Goal: Task Accomplishment & Management: Manage account settings

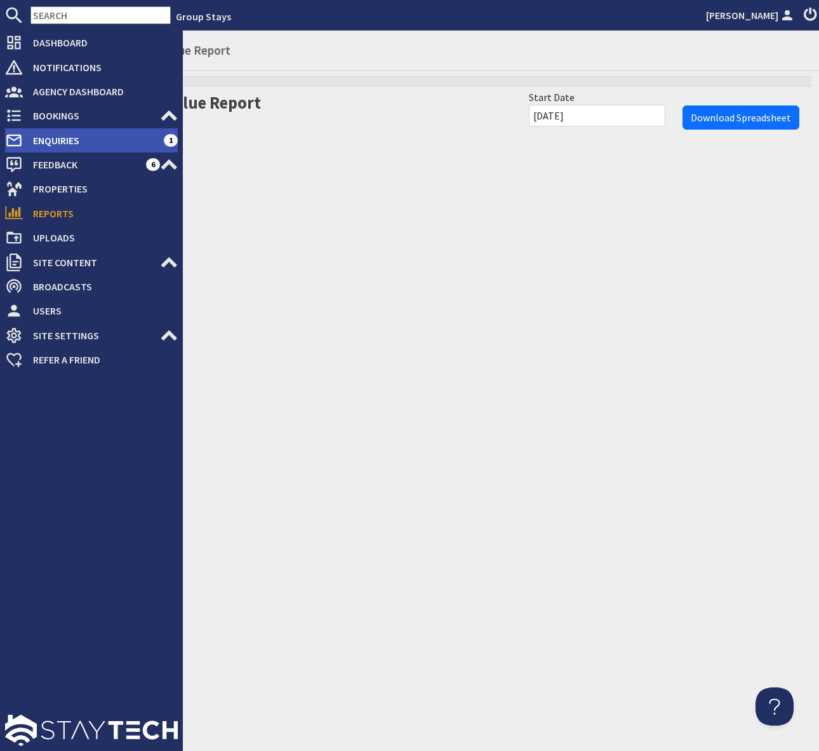
click at [116, 142] on span "Enquiries" at bounding box center [93, 140] width 141 height 20
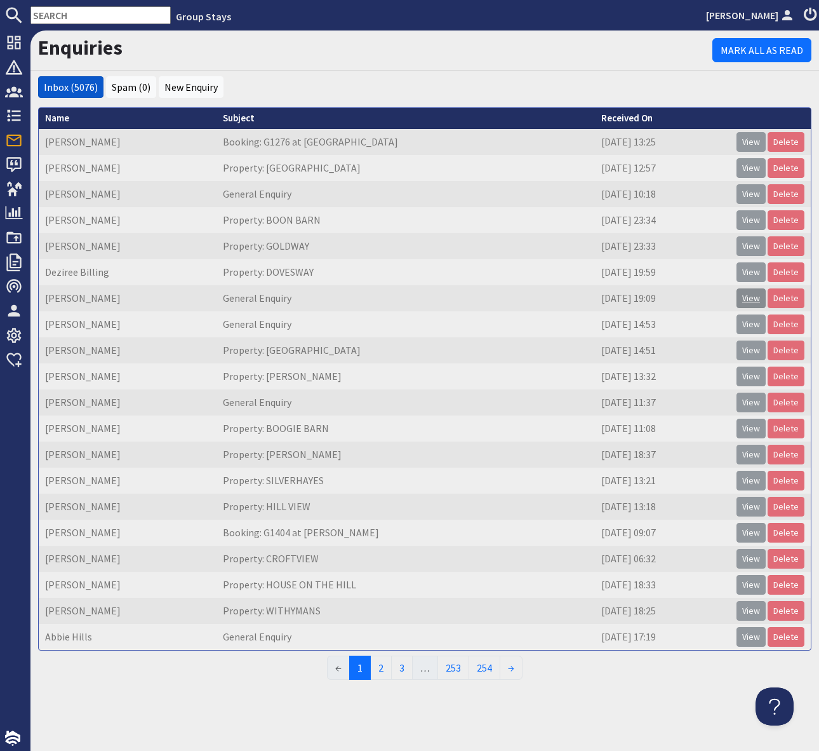
click at [759, 300] on link "View" at bounding box center [751, 298] width 29 height 20
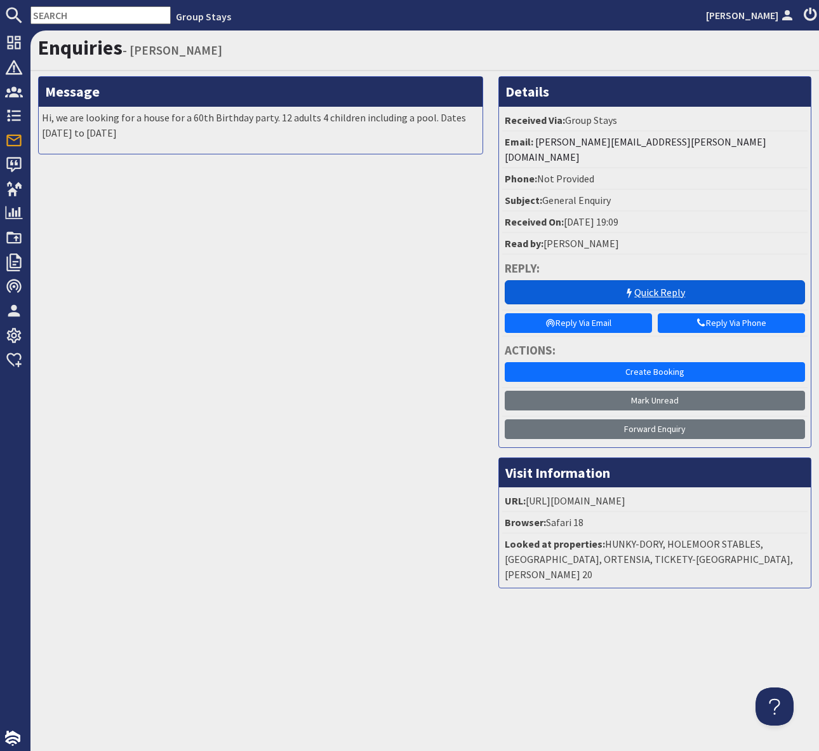
click at [563, 280] on link "Quick Reply" at bounding box center [655, 292] width 301 height 24
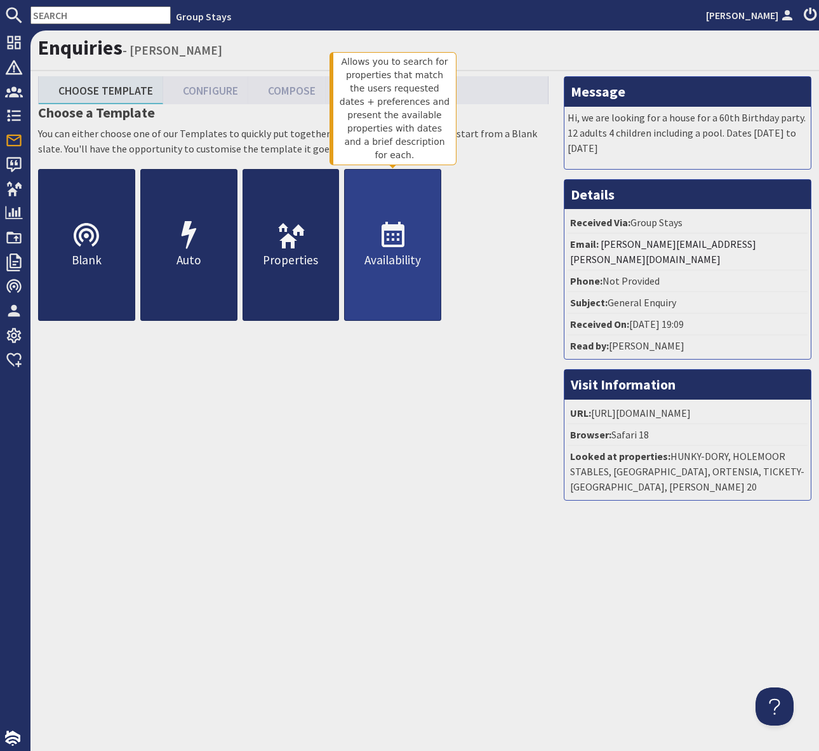
click at [398, 243] on icon at bounding box center [393, 235] width 30 height 30
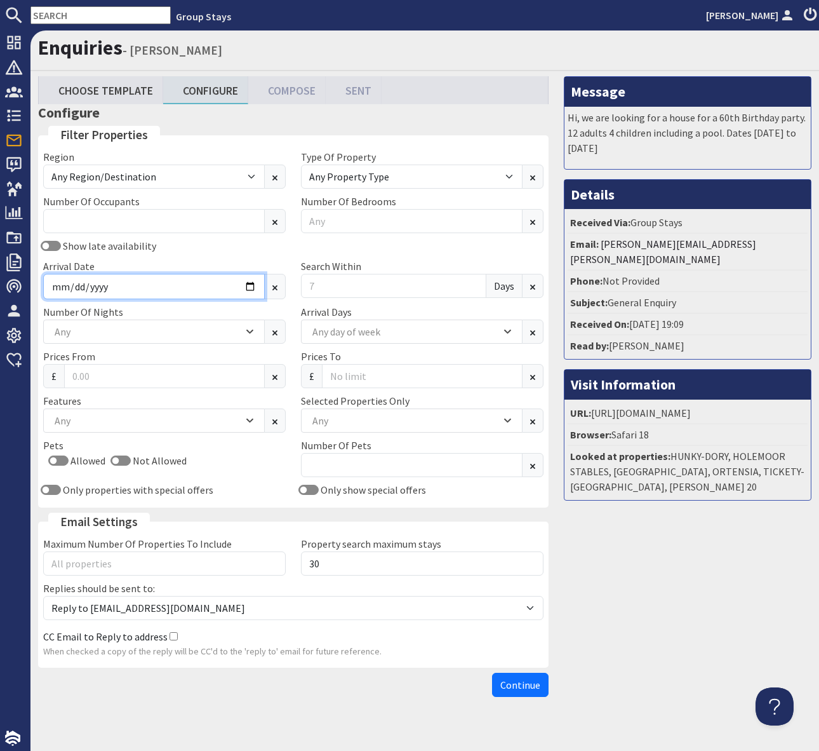
click at [252, 283] on input "Arrival Date" at bounding box center [154, 286] width 222 height 25
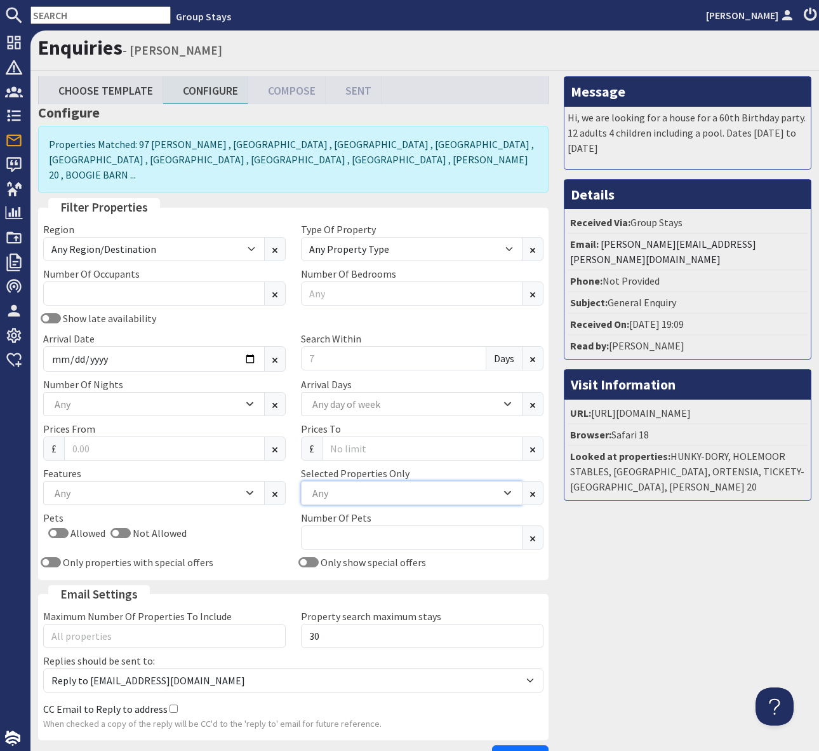
click at [361, 481] on div "Any" at bounding box center [412, 493] width 222 height 24
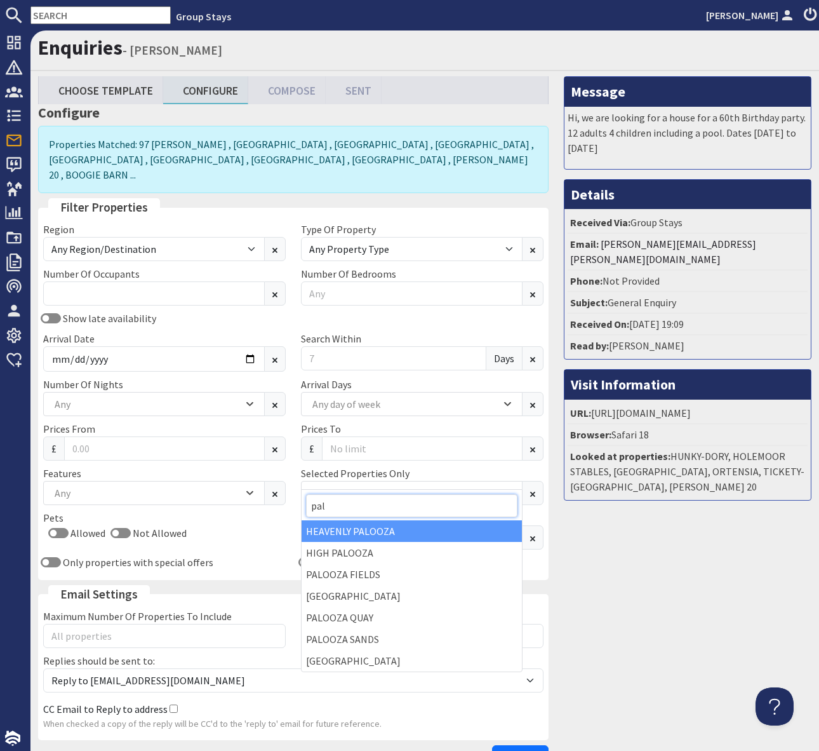
type input "pal"
click at [361, 528] on div "HEAVENLY PALOOZA" at bounding box center [412, 531] width 220 height 22
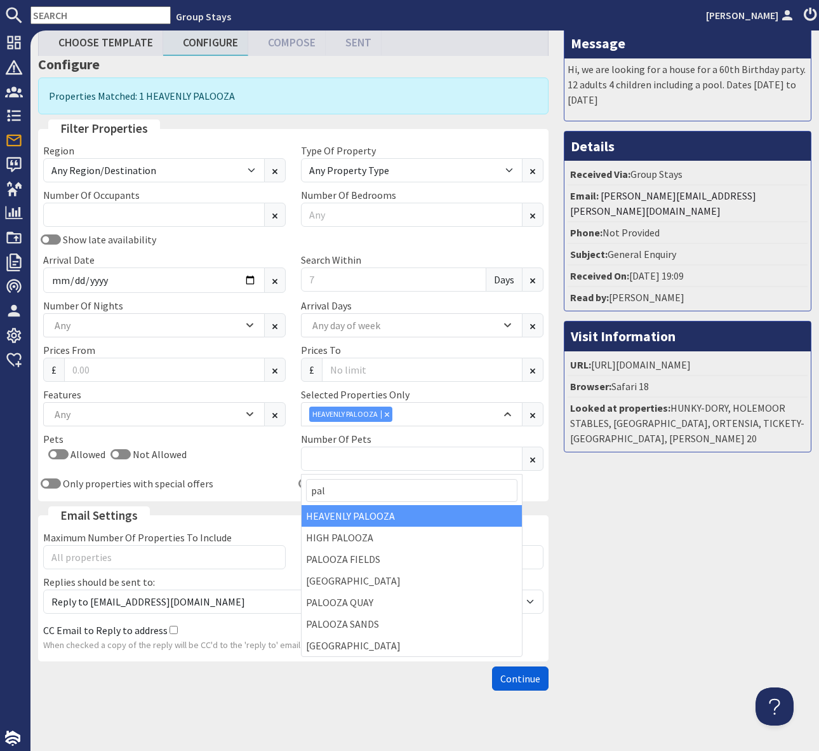
scroll to position [58, 0]
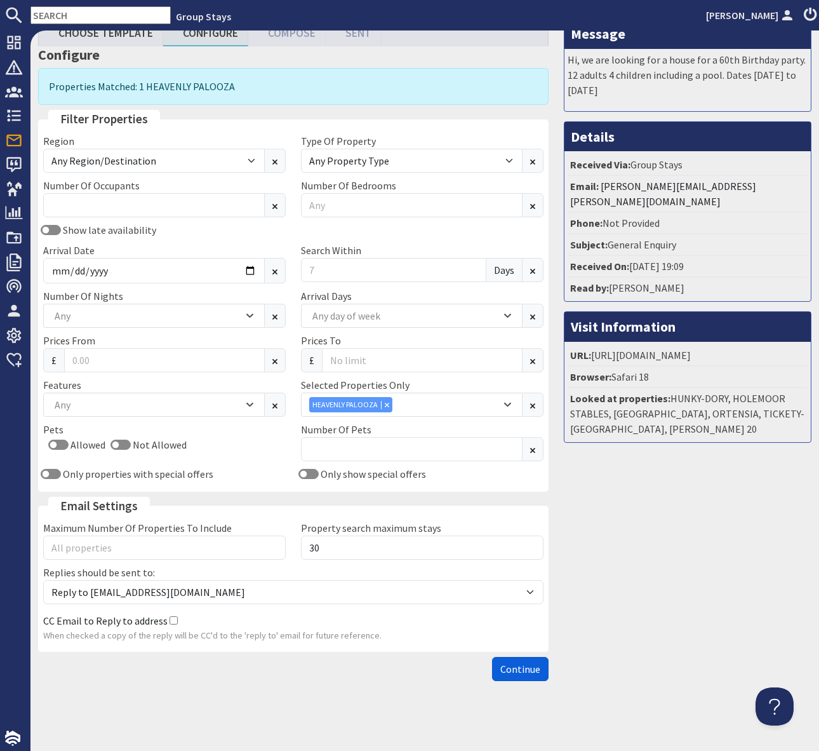
click at [516, 671] on span "Continue" at bounding box center [520, 668] width 40 height 13
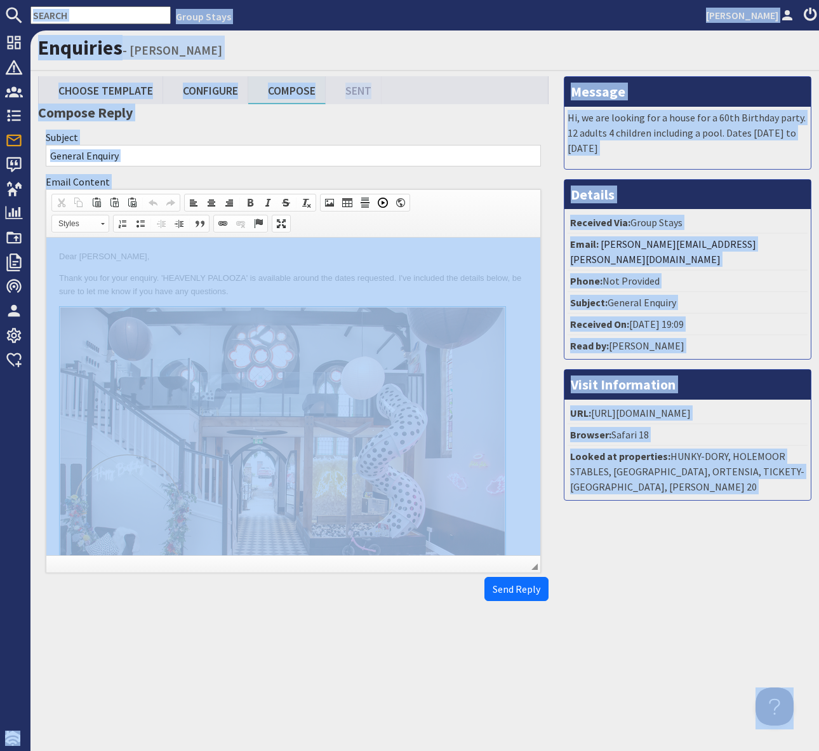
copy body "Group Stays Simone Pocock Dashboard Notifications 0 Agency Dashboard Bookings 0…"
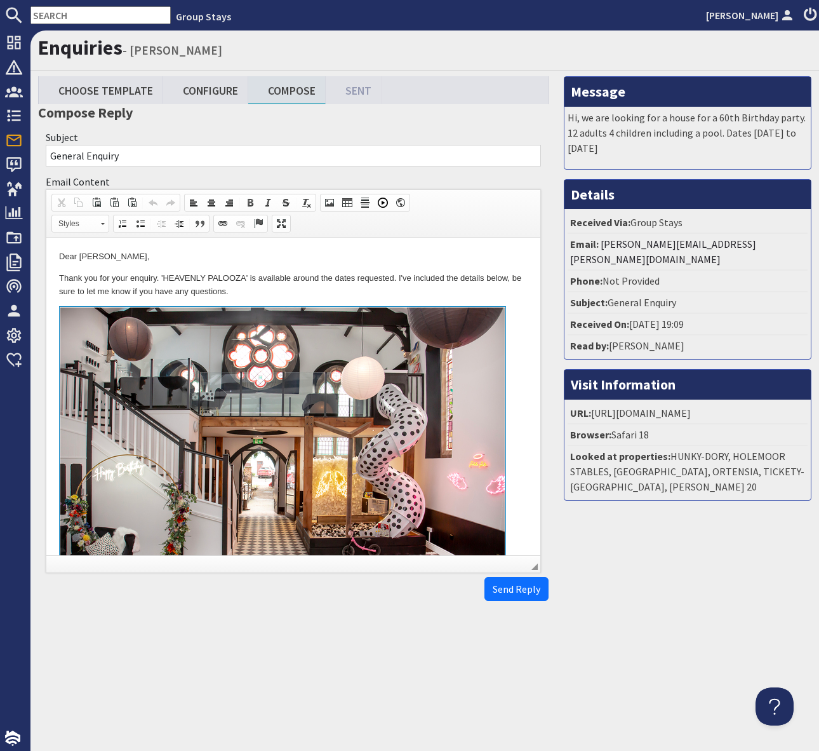
click at [356, 291] on p "Thank you for your enquiry. 'HEAVENLY PALOOZA' is available around the dates re…" at bounding box center [293, 285] width 469 height 27
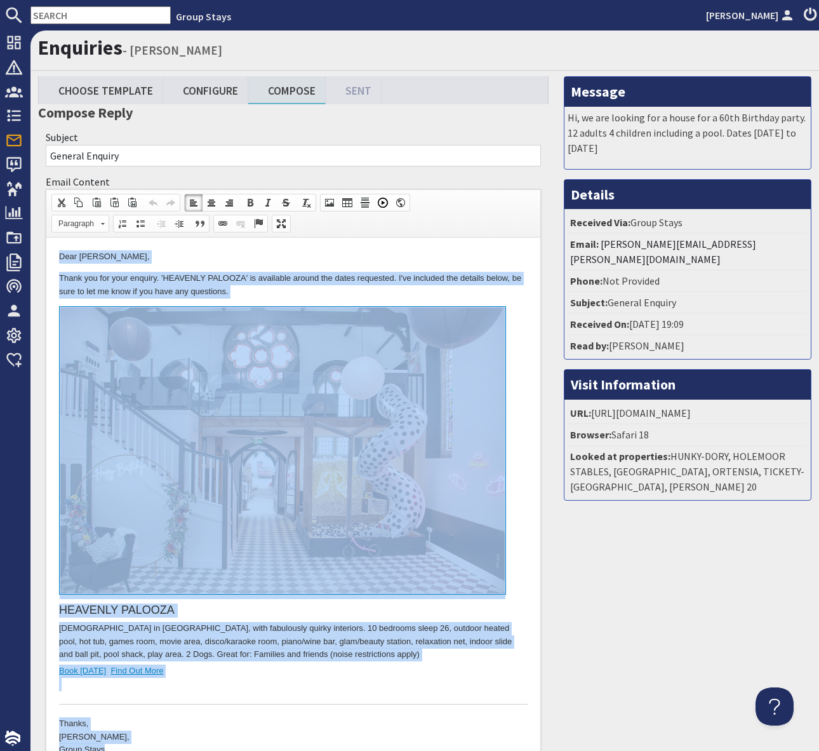
copy body "Dear Michelle Thirkettle, Thank you for your enquiry. 'HEAVENLY PALOOZA' is ava…"
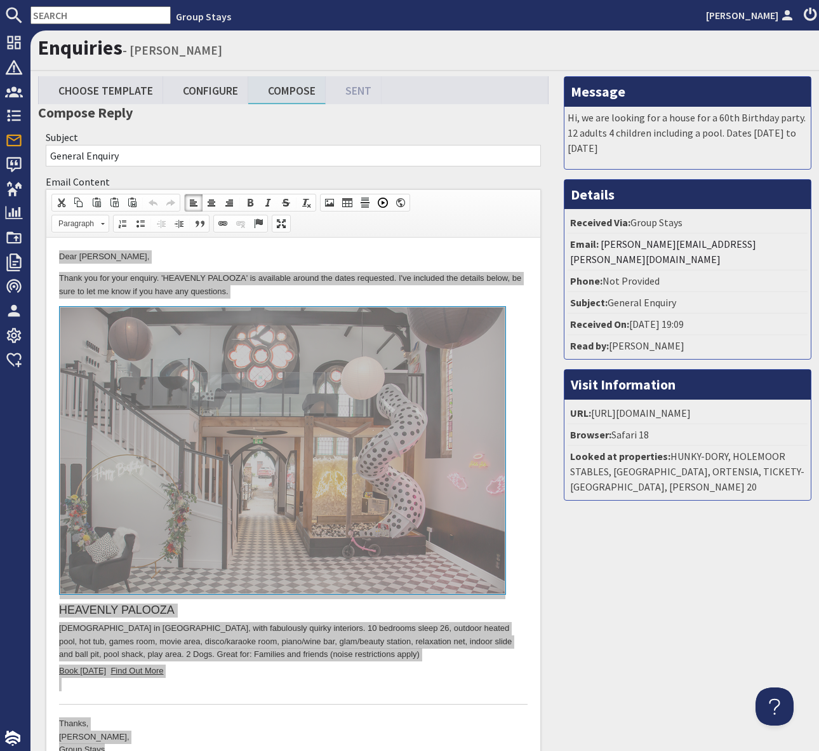
click at [66, 13] on input "text" at bounding box center [100, 15] width 140 height 18
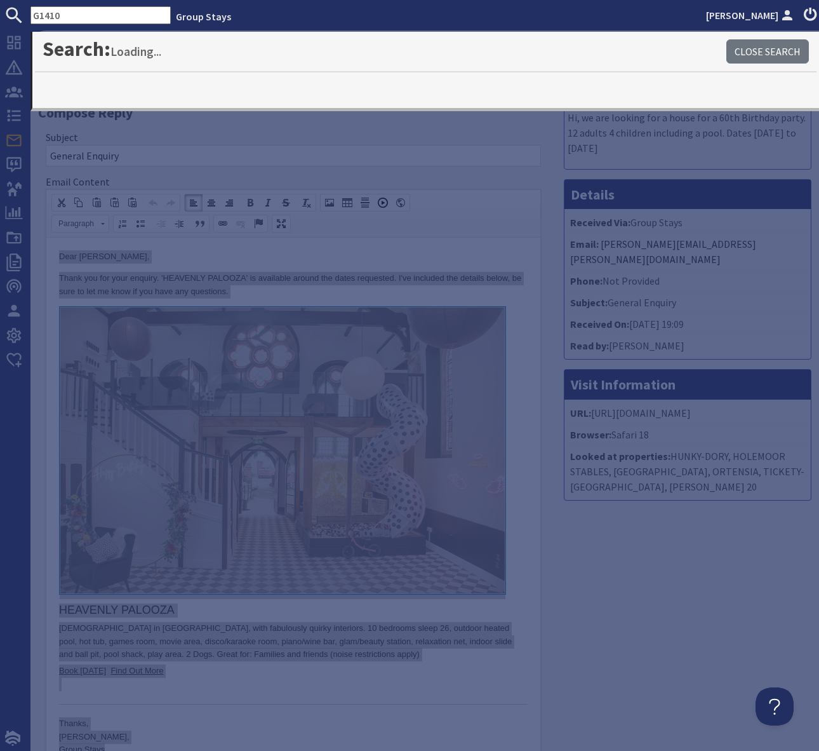
type input "G1410"
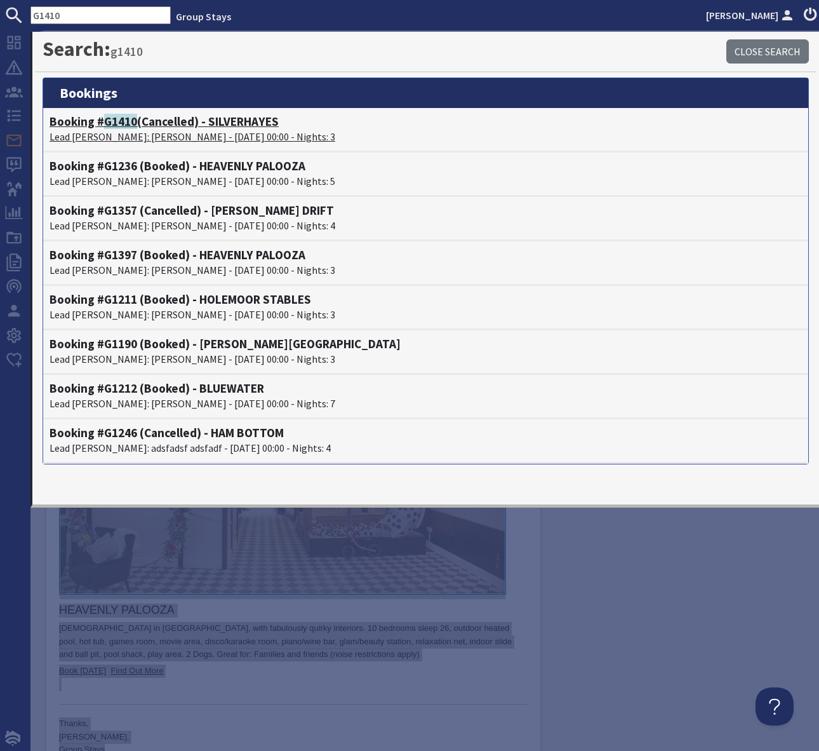
click at [245, 123] on h4 "Booking # G1410 (Cancelled) - SILVERHAYES" at bounding box center [426, 121] width 752 height 15
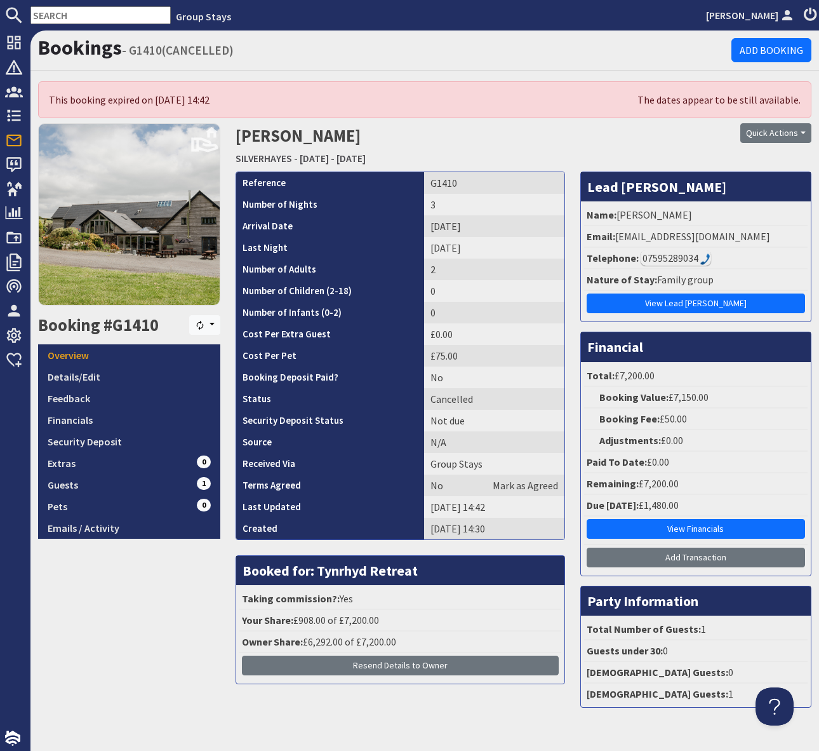
click at [70, 17] on input "text" at bounding box center [100, 15] width 140 height 18
click at [70, 16] on input "text" at bounding box center [100, 15] width 140 height 18
paste input "G1313"
type input "G1313"
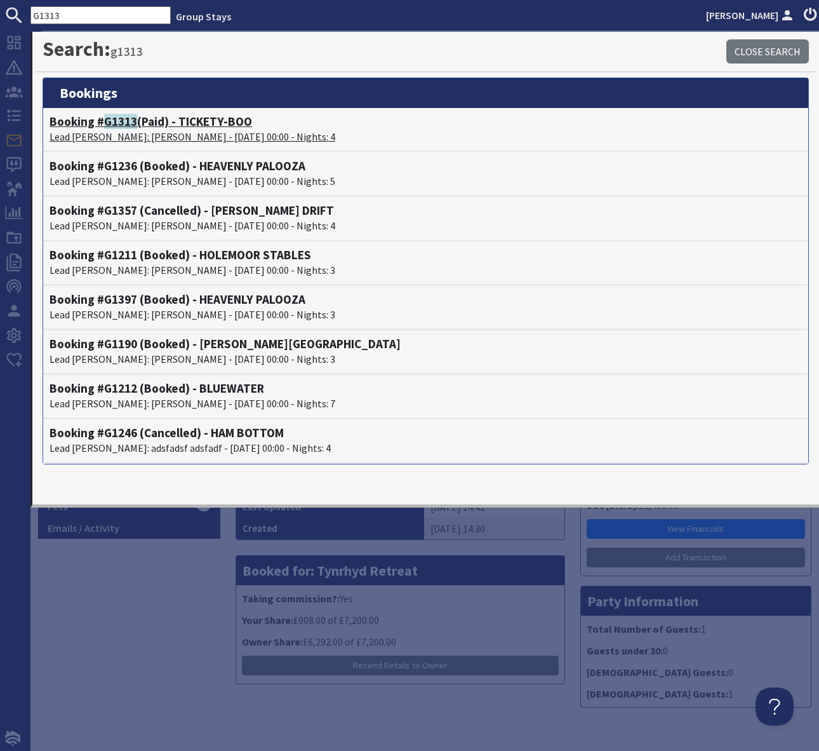
click at [211, 121] on h4 "Booking # G1313 (Paid) - TICKETY-BOO" at bounding box center [426, 121] width 752 height 15
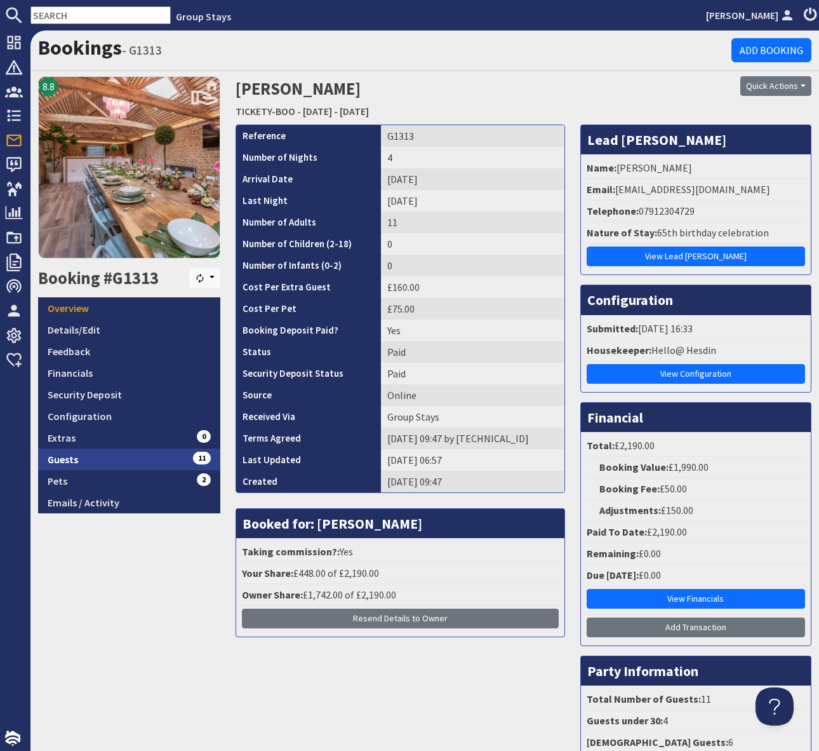
click at [177, 450] on link "Guests 11" at bounding box center [129, 459] width 182 height 22
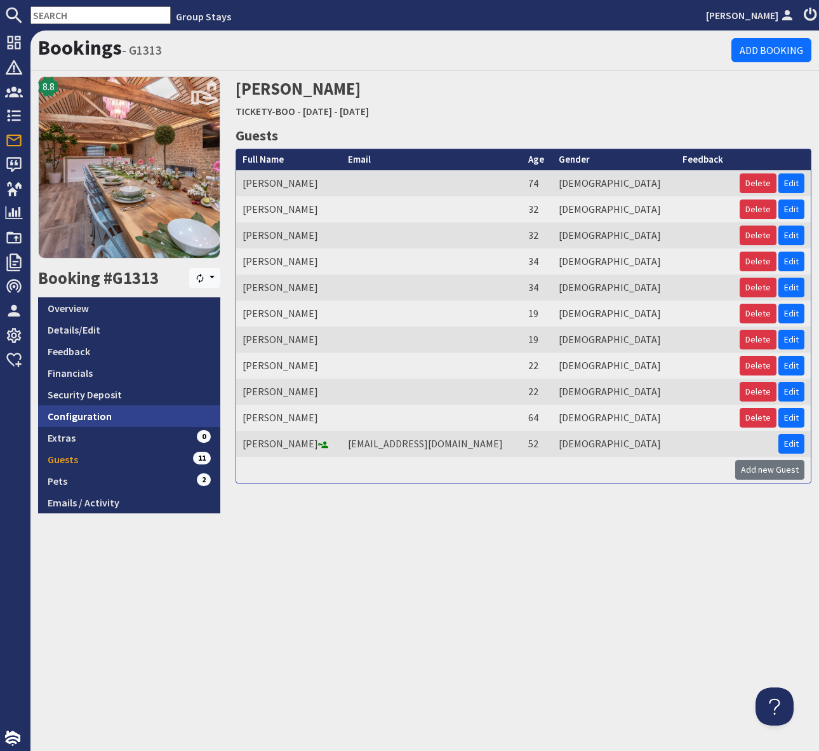
click at [119, 416] on link "Configuration" at bounding box center [129, 416] width 182 height 22
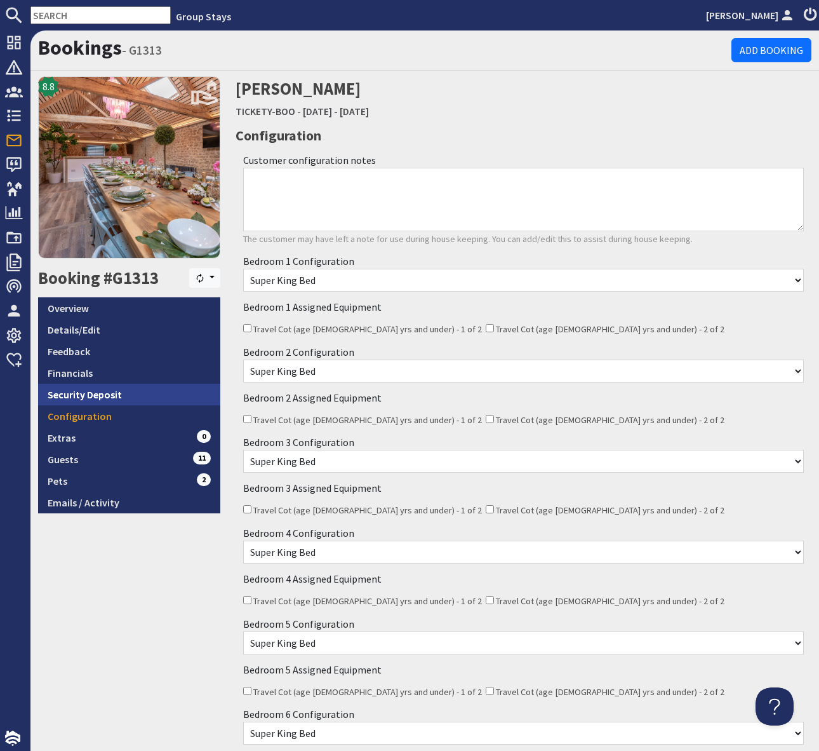
click at [114, 400] on link "Security Deposit" at bounding box center [129, 395] width 182 height 22
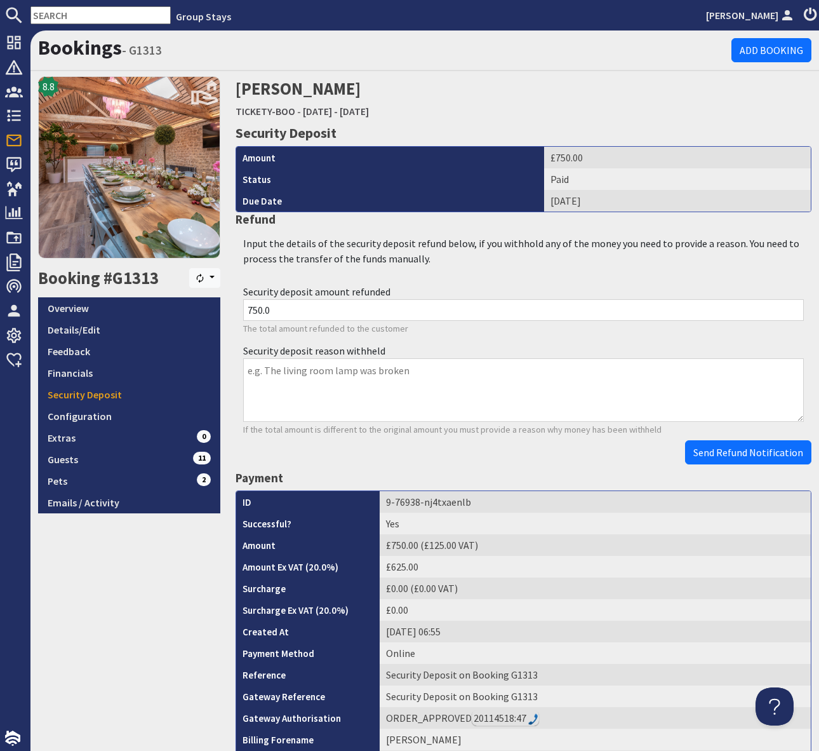
scroll to position [8, 0]
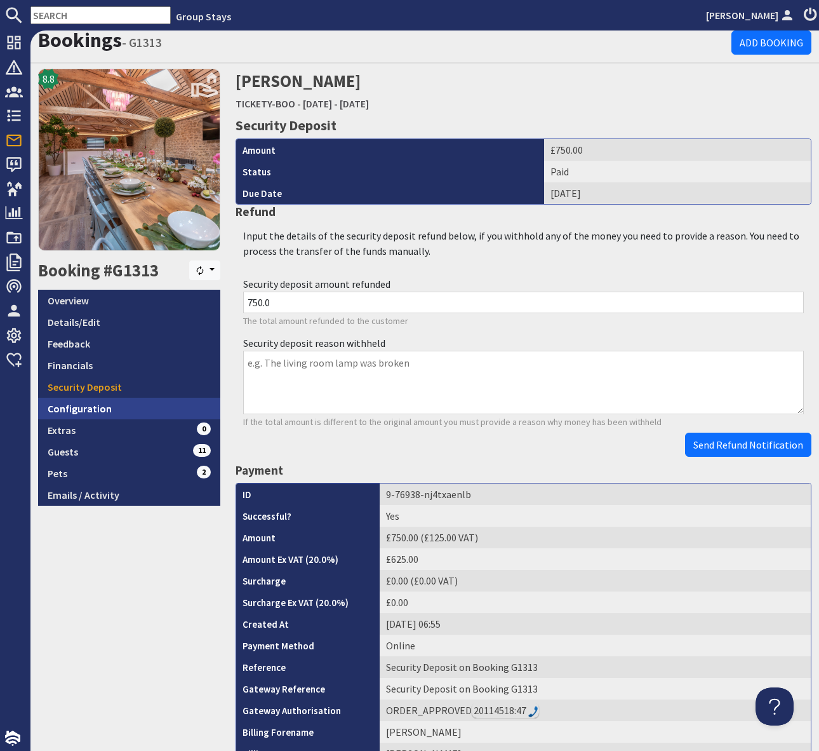
click at [117, 405] on link "Configuration" at bounding box center [129, 408] width 182 height 22
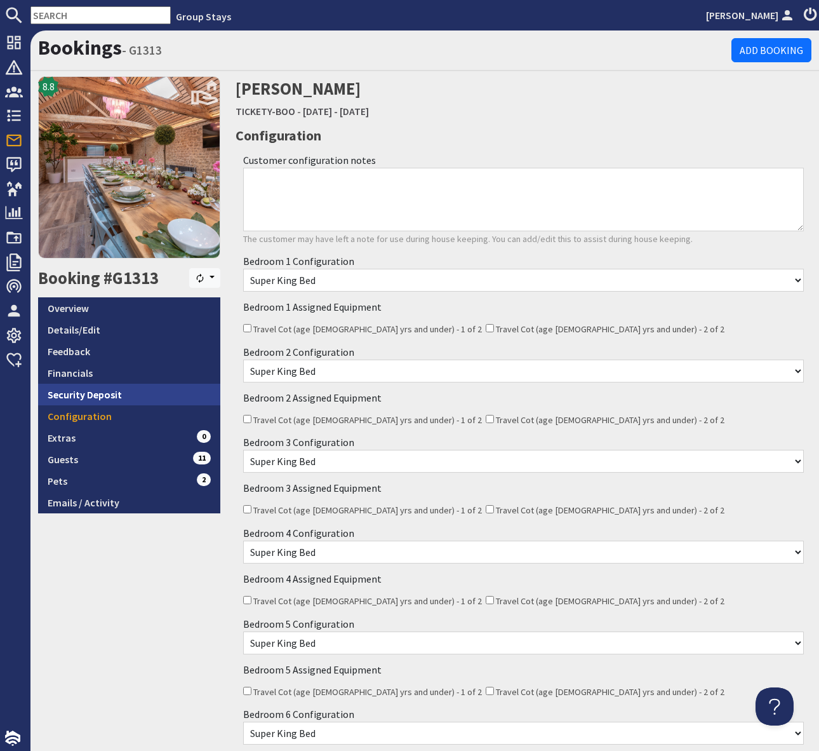
click at [110, 394] on link "Security Deposit" at bounding box center [129, 395] width 182 height 22
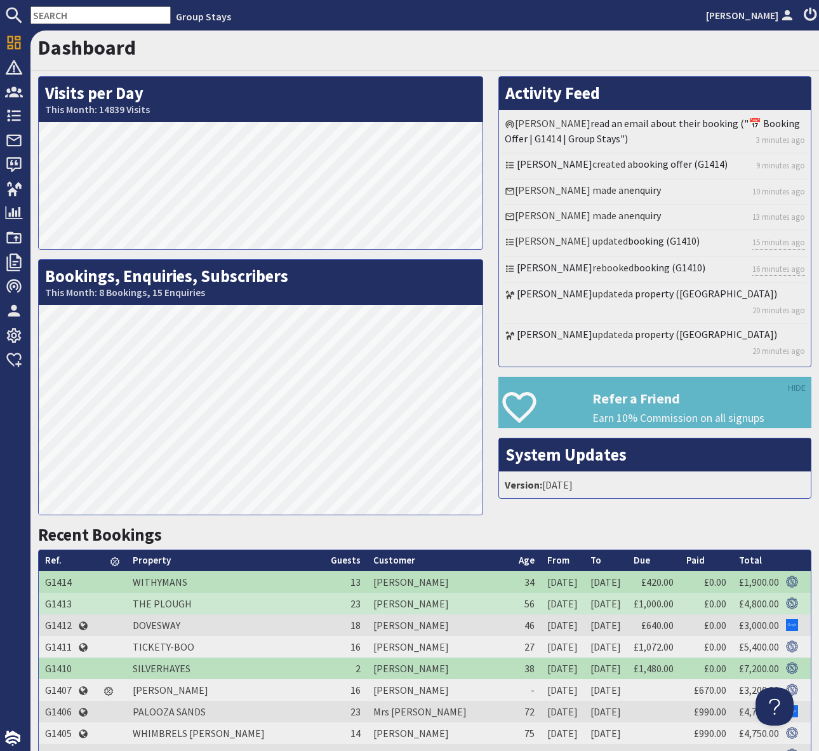
click at [68, 12] on input "text" at bounding box center [100, 15] width 140 height 18
paste input "G1313"
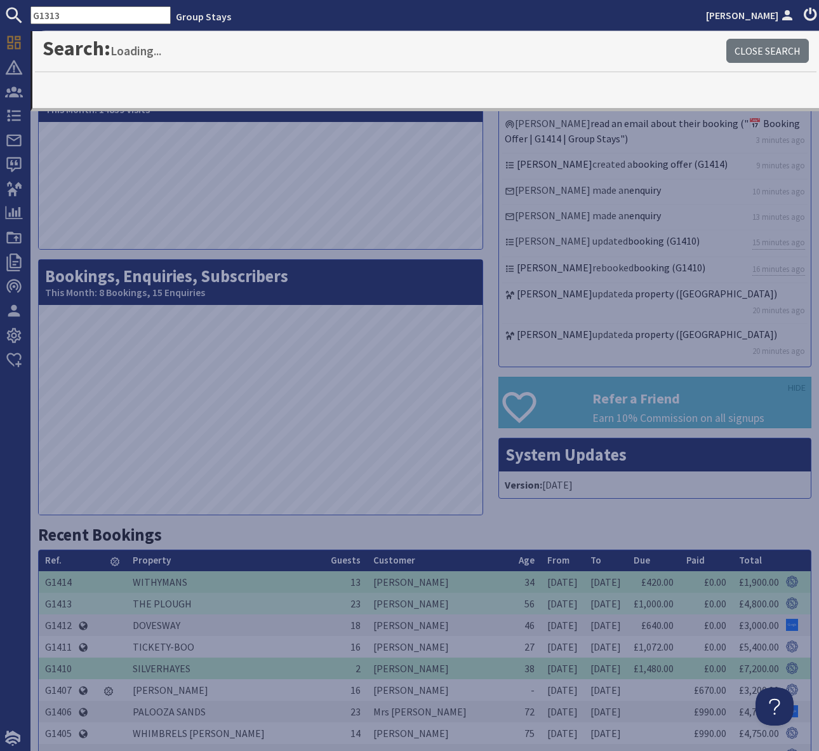
type input "G1313"
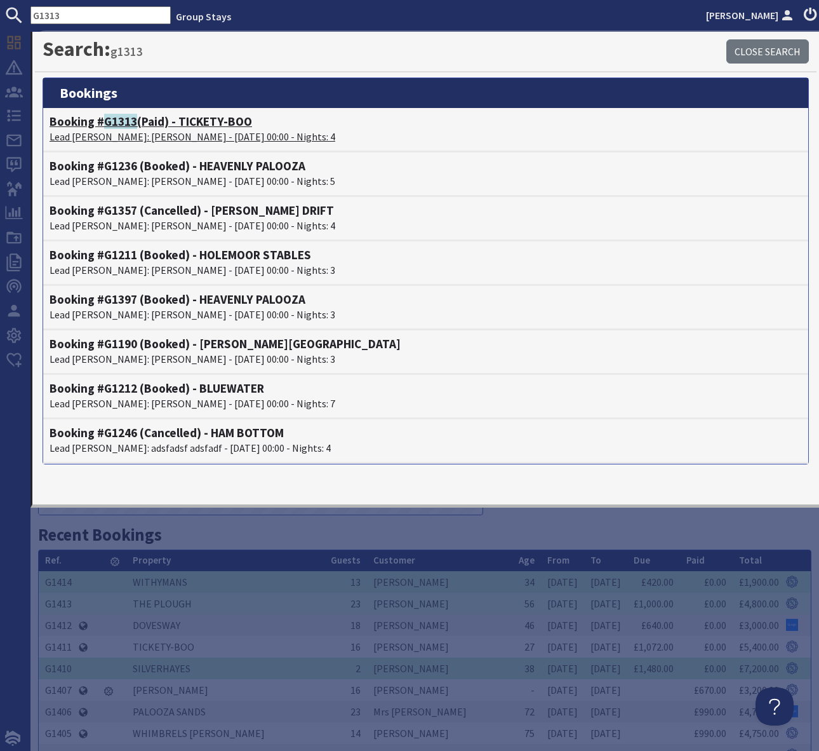
click at [214, 124] on h4 "Booking # G1313 (Paid) - TICKETY-BOO" at bounding box center [426, 121] width 752 height 15
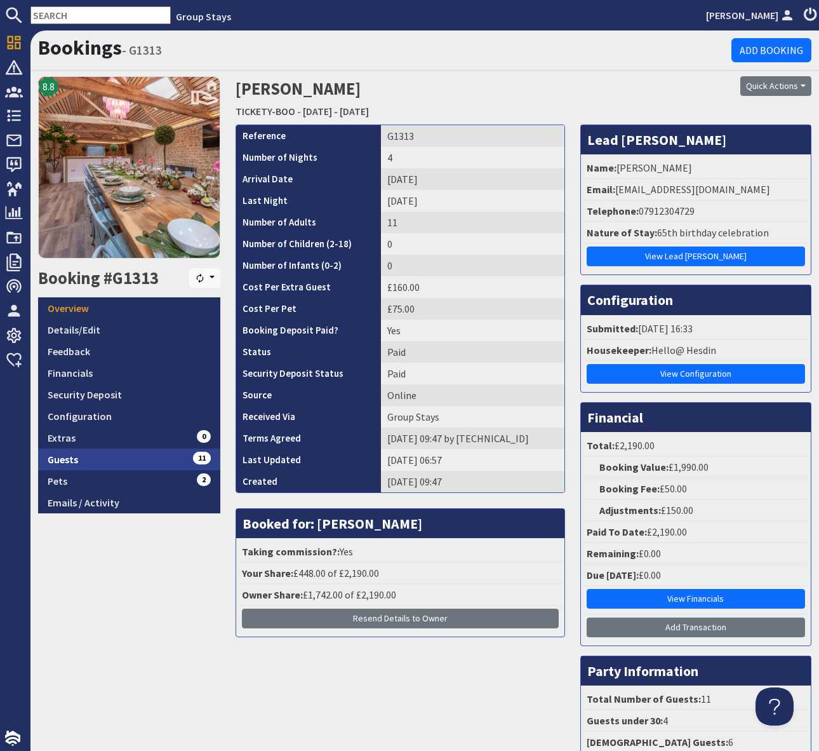
click at [166, 461] on link "Guests 11" at bounding box center [129, 459] width 182 height 22
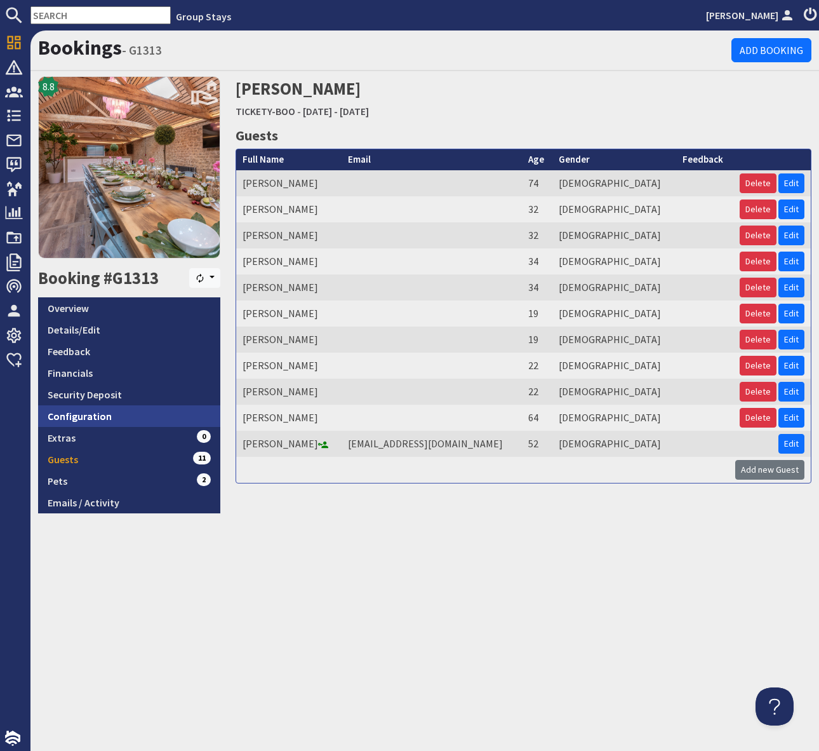
click at [150, 416] on link "Configuration" at bounding box center [129, 416] width 182 height 22
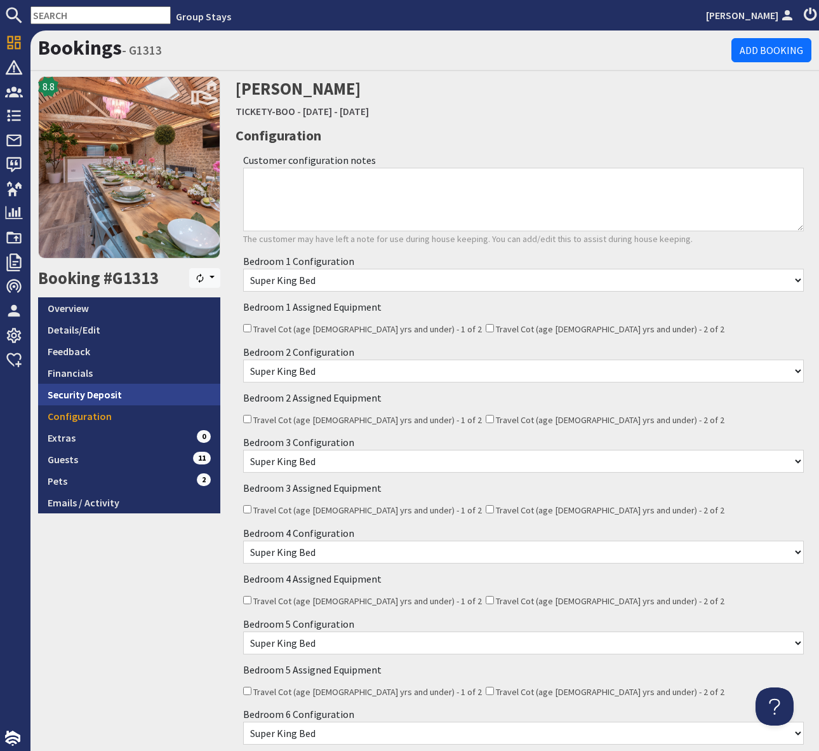
click at [114, 390] on link "Security Deposit" at bounding box center [129, 395] width 182 height 22
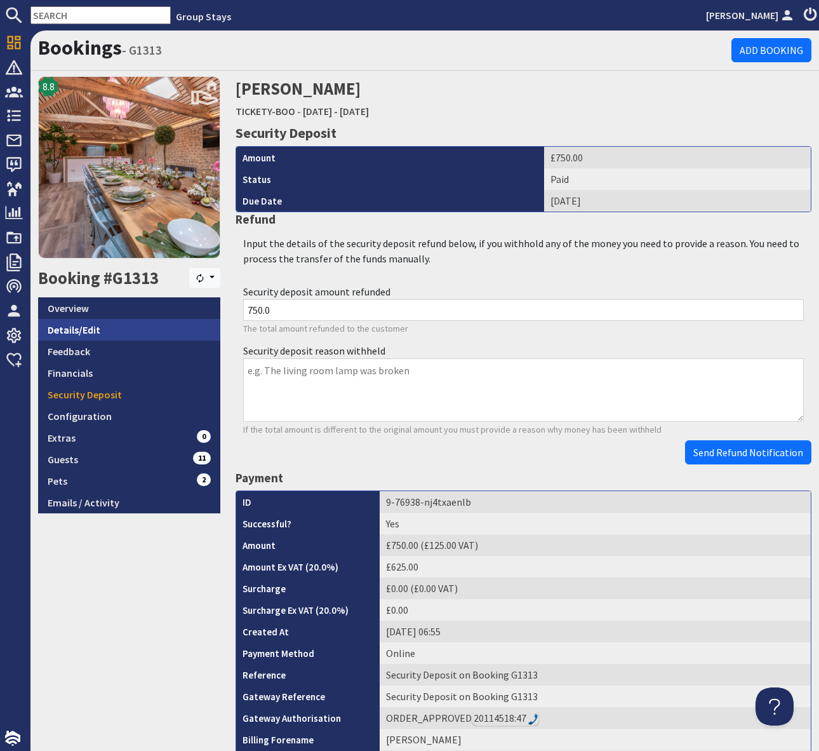
click at [99, 324] on link "Details/Edit" at bounding box center [129, 330] width 182 height 22
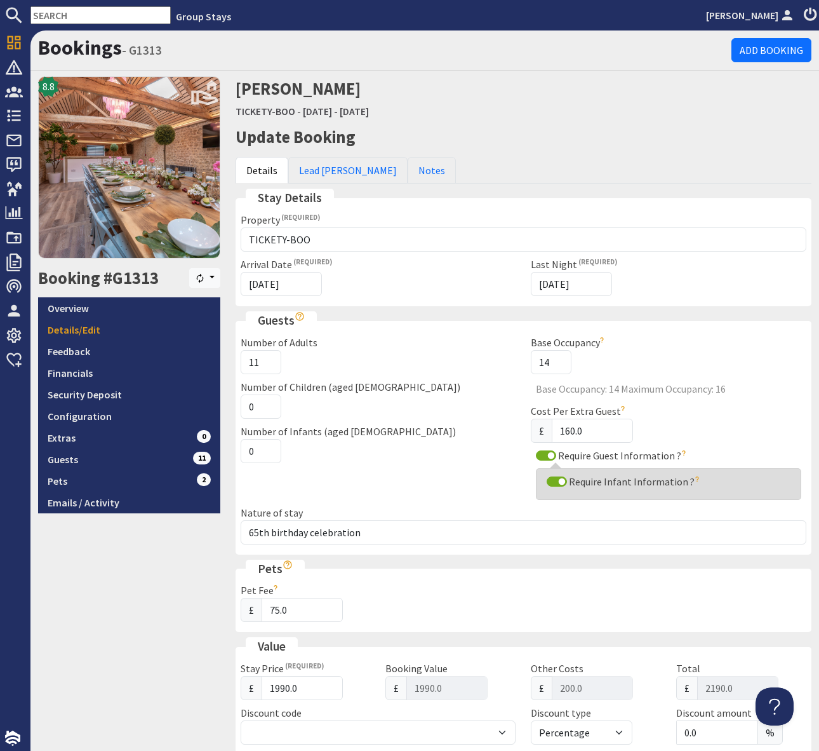
click at [65, 17] on input "text" at bounding box center [100, 15] width 140 height 18
paste input "G1265"
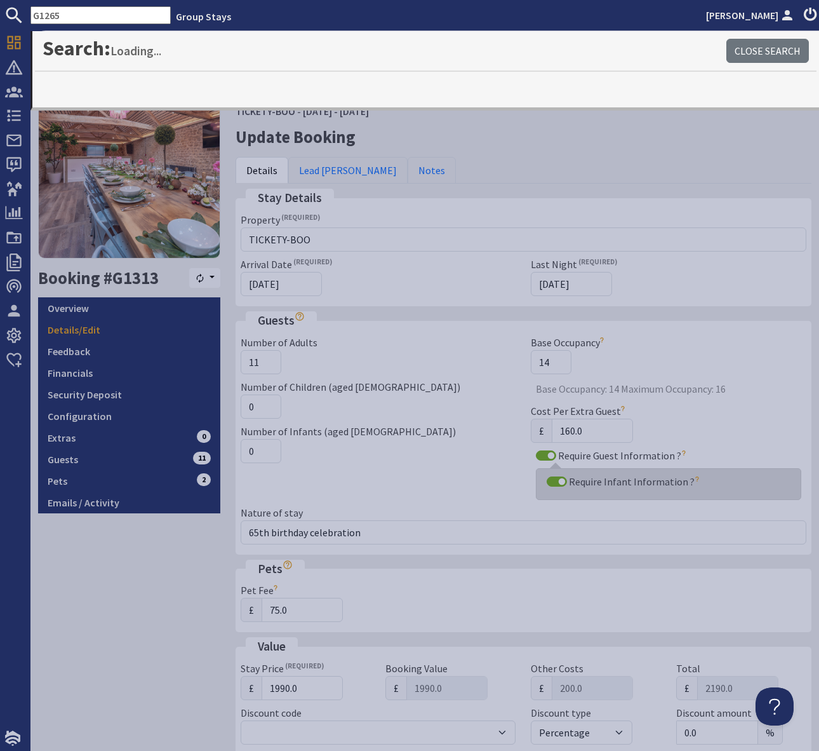
type input "G1265"
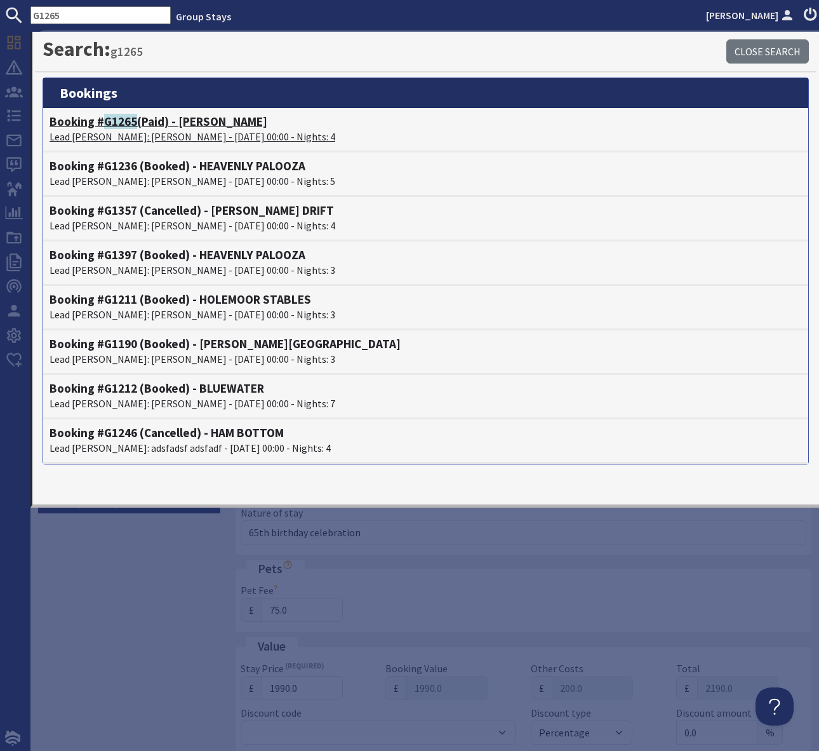
click at [198, 120] on h4 "Booking # G1265 (Paid) - [PERSON_NAME]" at bounding box center [426, 121] width 752 height 15
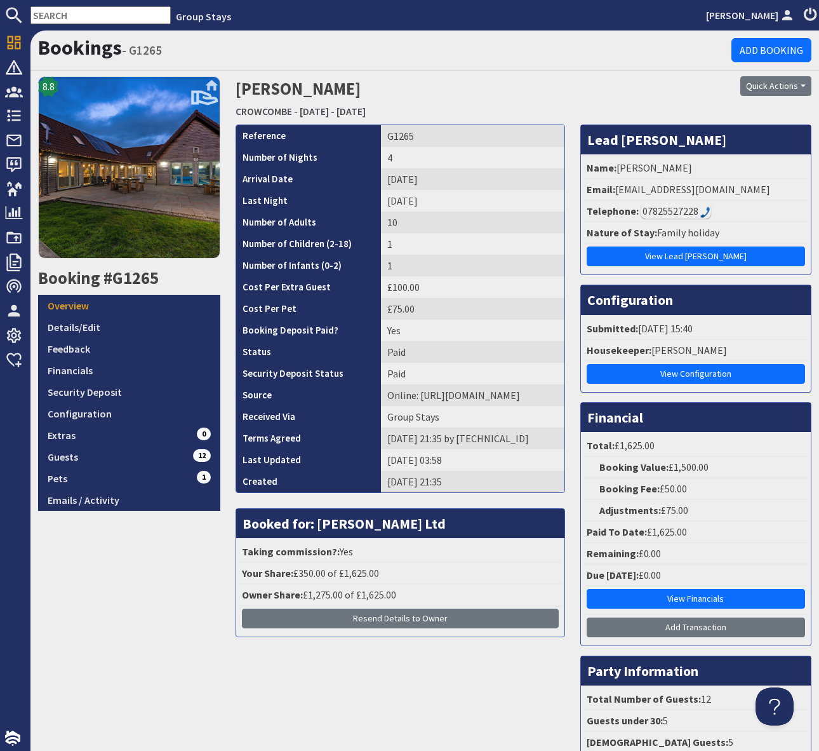
click at [51, 17] on input "text" at bounding box center [100, 15] width 140 height 18
paste input "G1265"
type input "G1265"
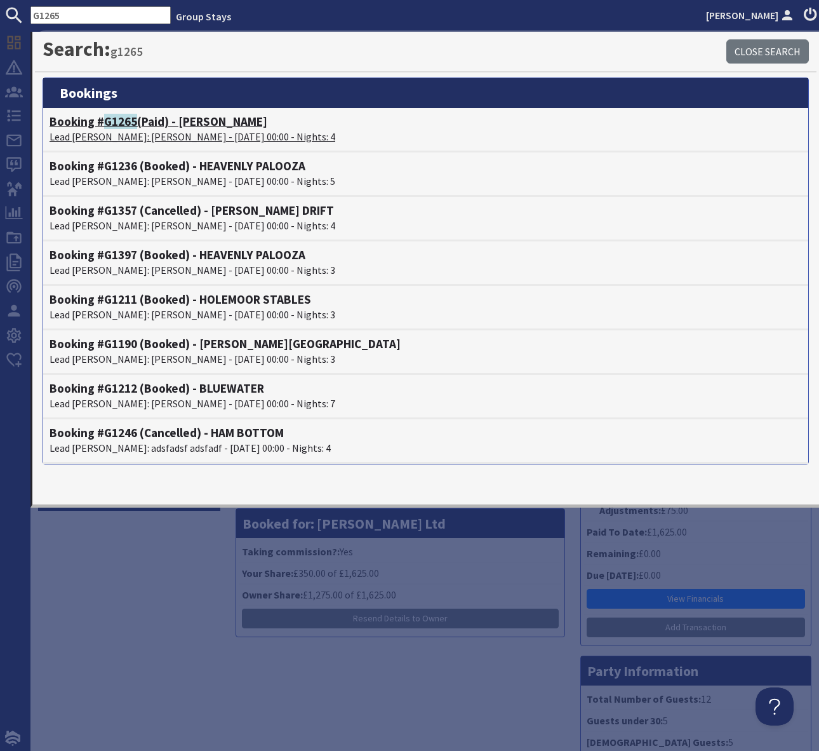
drag, startPoint x: 221, startPoint y: 124, endPoint x: 223, endPoint y: 137, distance: 12.8
click at [220, 124] on h4 "Booking # G1265 (Paid) - [PERSON_NAME]" at bounding box center [426, 121] width 752 height 15
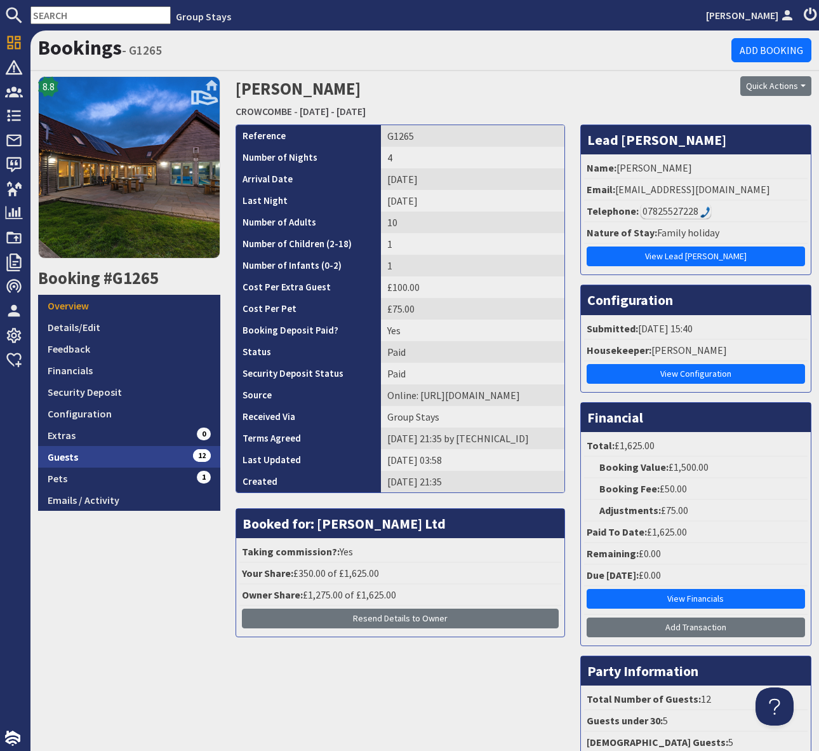
click at [147, 453] on link "Guests 12" at bounding box center [129, 457] width 182 height 22
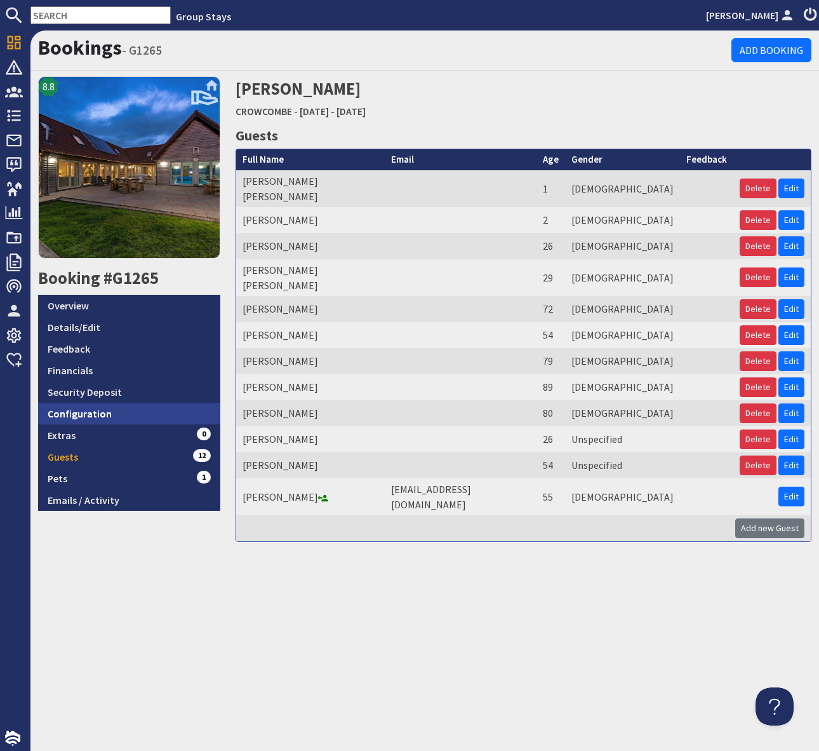
click at [119, 409] on link "Configuration" at bounding box center [129, 414] width 182 height 22
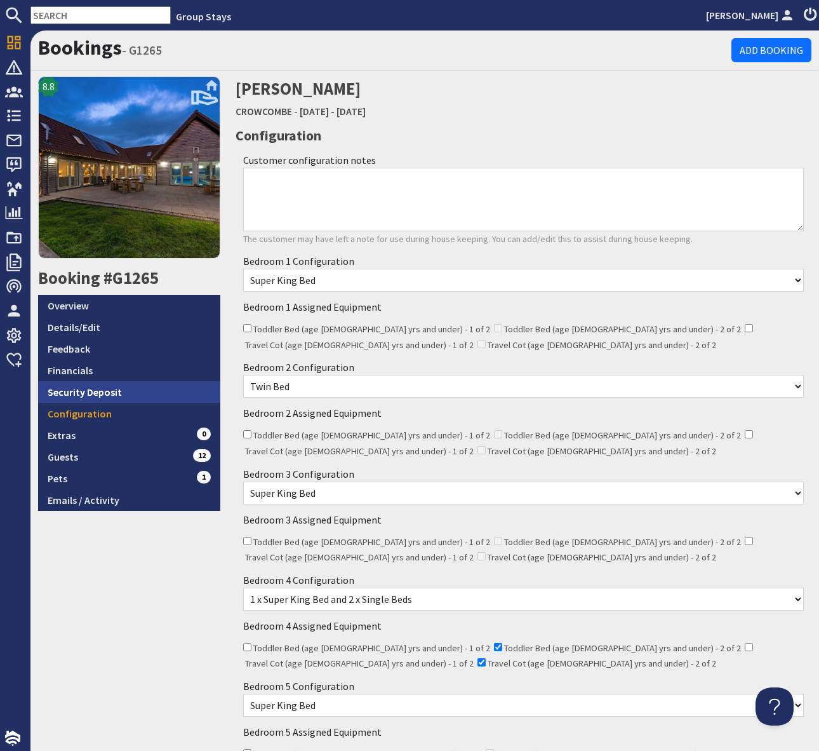
click at [91, 394] on link "Security Deposit" at bounding box center [129, 392] width 182 height 22
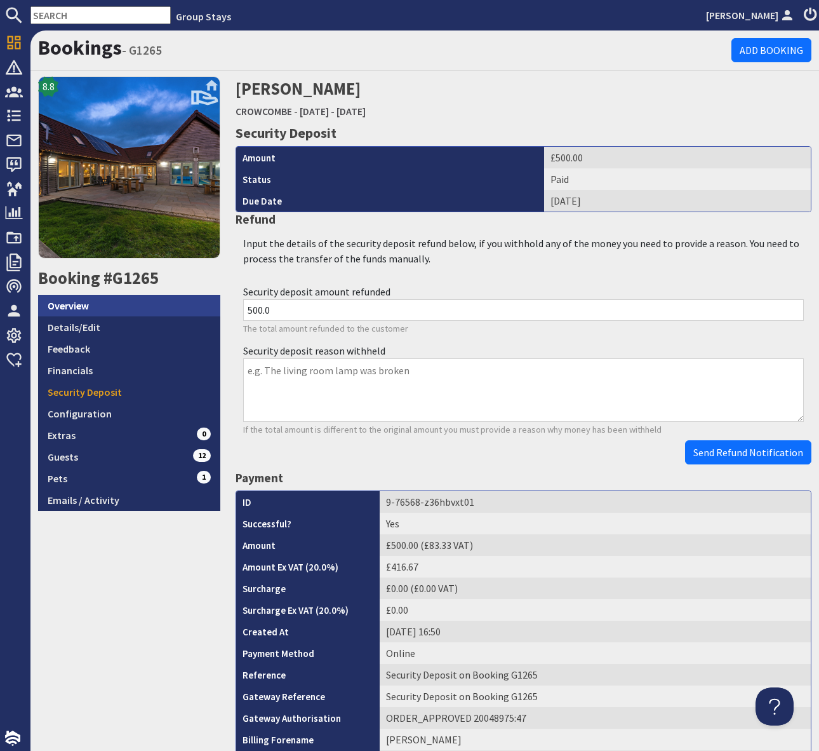
click at [72, 307] on link "Overview" at bounding box center [129, 306] width 182 height 22
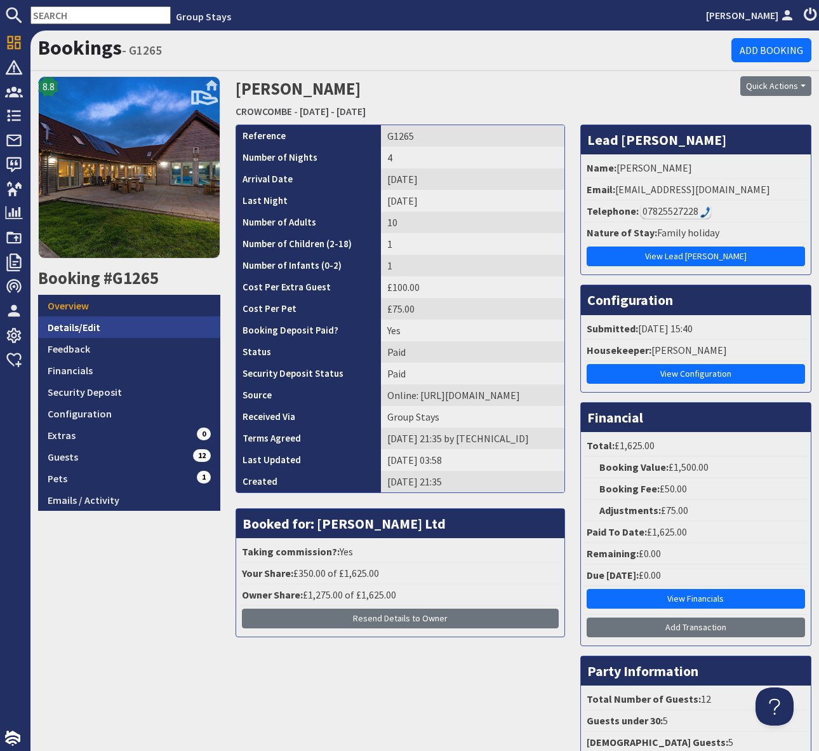
click at [105, 328] on link "Details/Edit" at bounding box center [129, 327] width 182 height 22
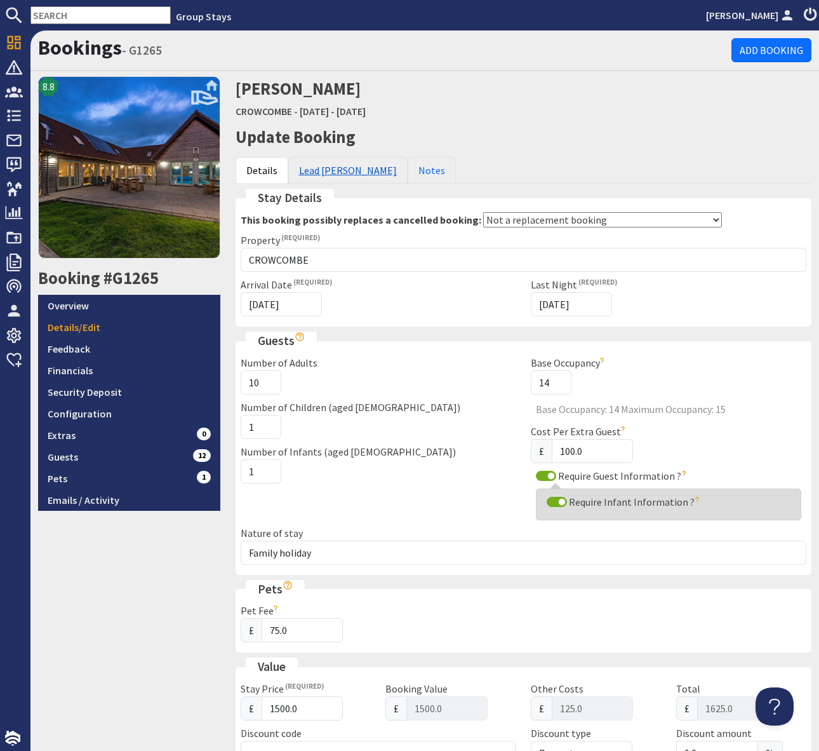
click at [333, 173] on link "Lead [PERSON_NAME]" at bounding box center [347, 170] width 119 height 27
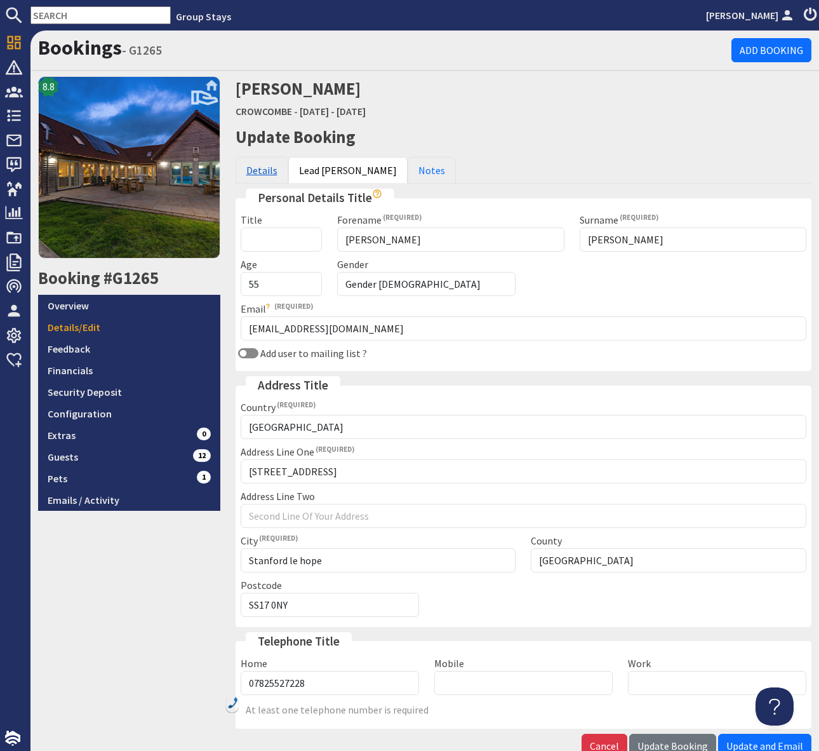
click at [257, 168] on link "Details" at bounding box center [262, 170] width 53 height 27
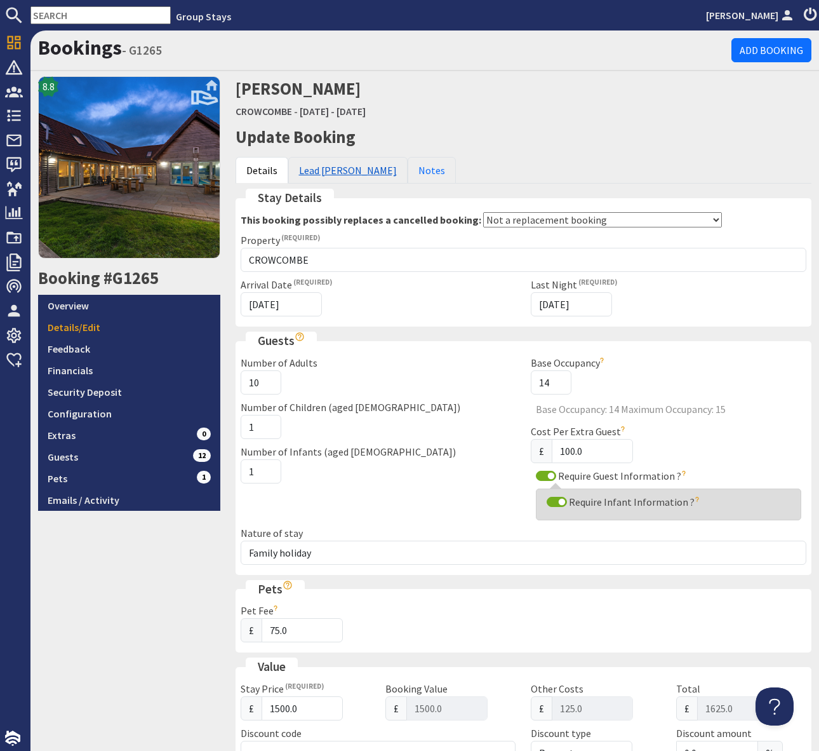
click at [316, 165] on link "Lead [PERSON_NAME]" at bounding box center [347, 170] width 119 height 27
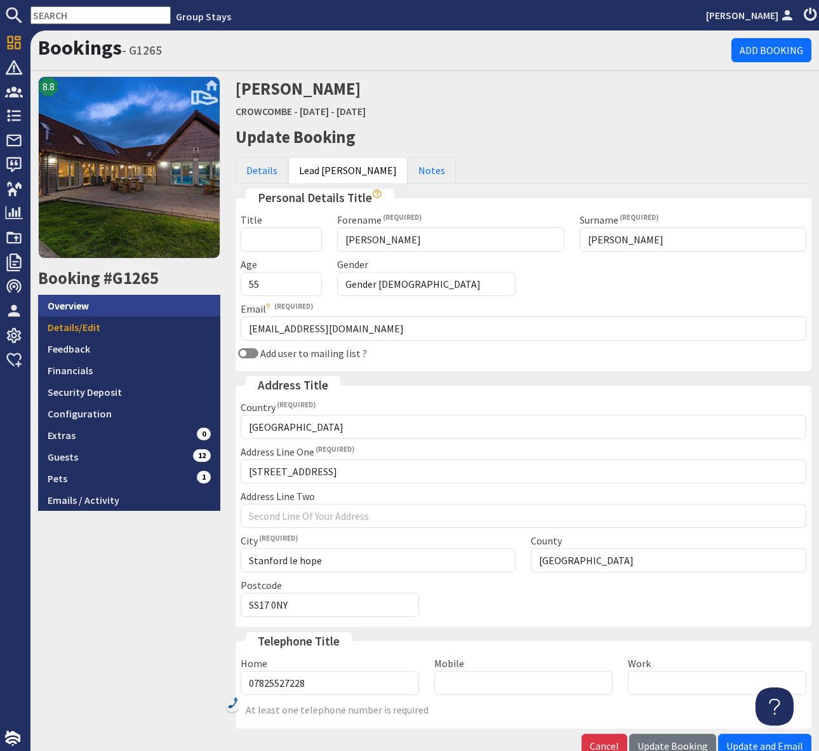
click at [105, 305] on link "Overview" at bounding box center [129, 306] width 182 height 22
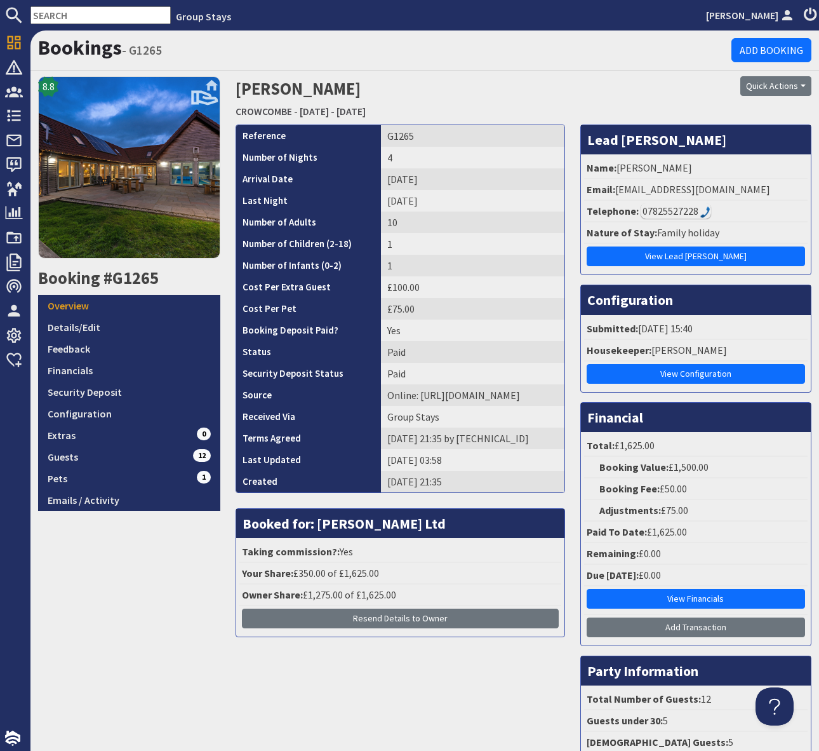
click at [93, 17] on input "text" at bounding box center [100, 15] width 140 height 18
paste input "GS1046"
type input "GS1046"
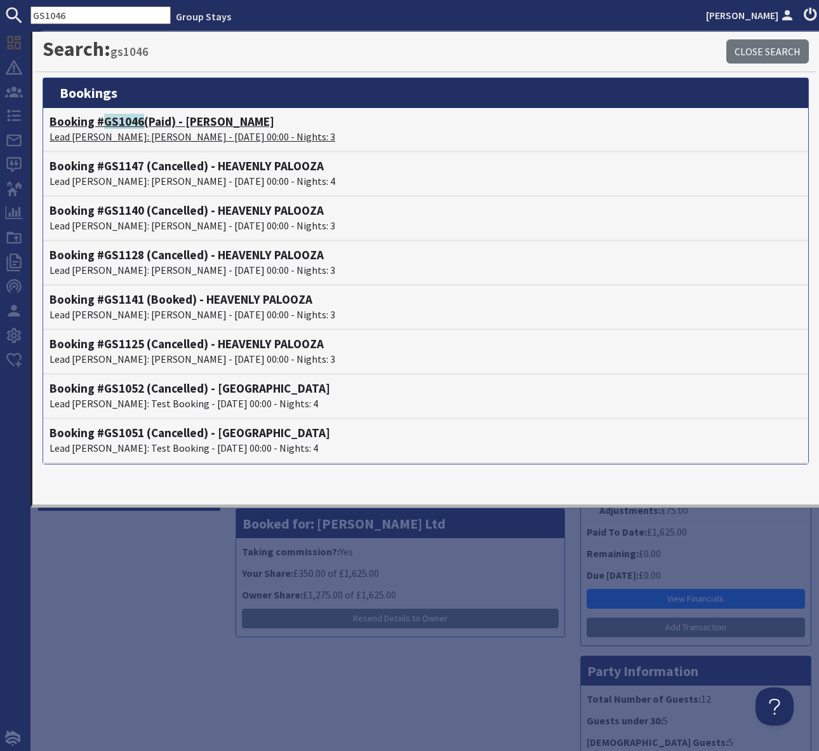
click at [228, 117] on h4 "Booking # GS1046 (Paid) - PALOOZA FIELDS" at bounding box center [426, 121] width 752 height 15
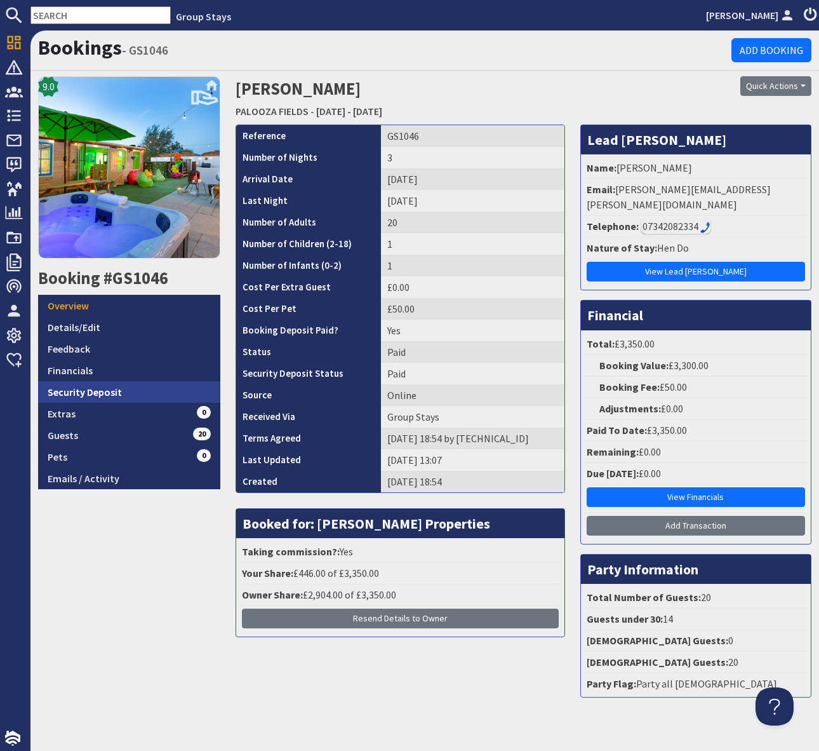
click at [90, 391] on link "Security Deposit" at bounding box center [129, 392] width 182 height 22
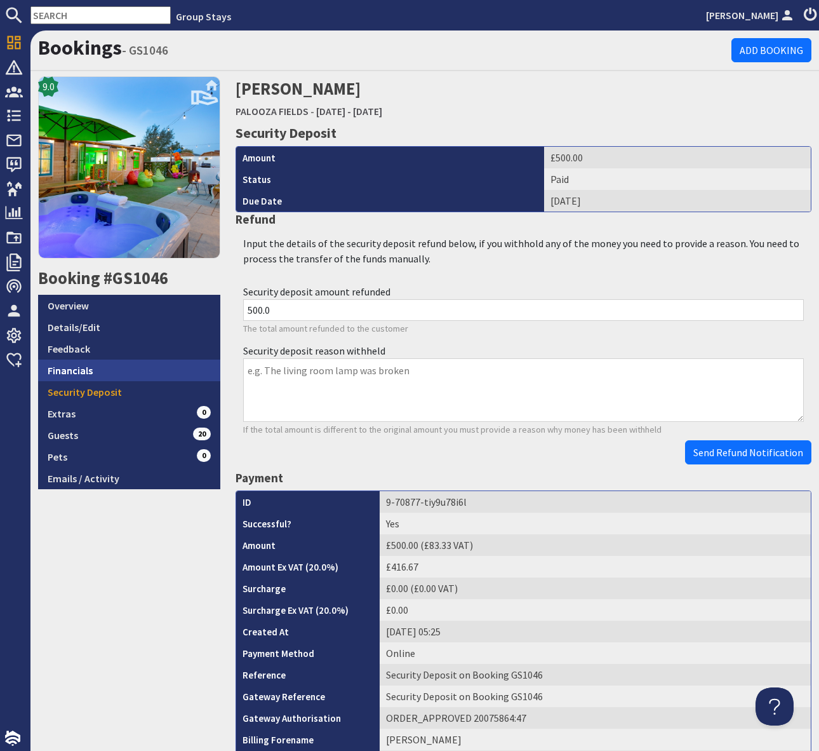
click at [89, 371] on link "Financials" at bounding box center [129, 370] width 182 height 22
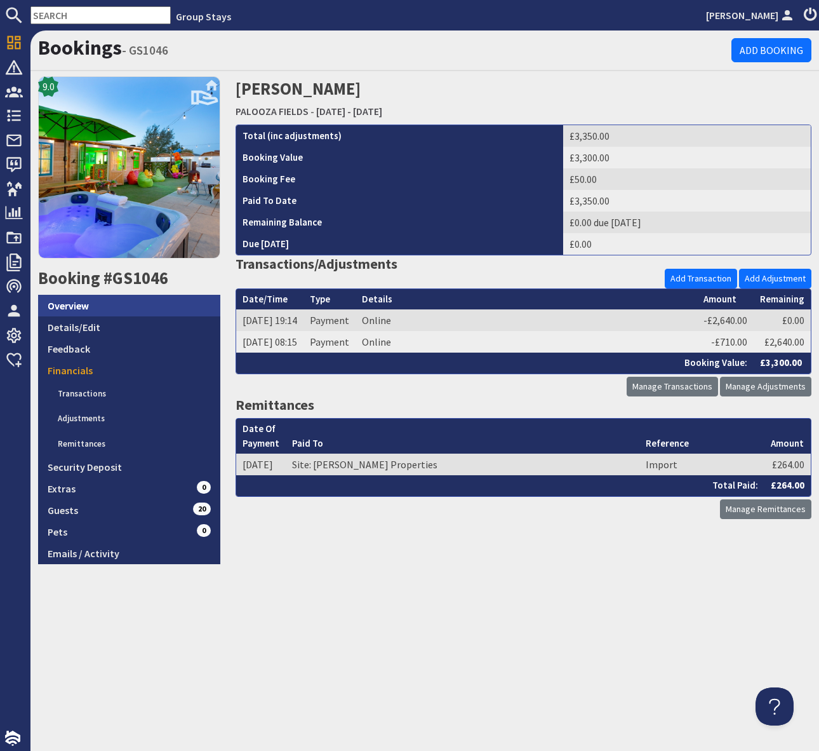
click at [95, 300] on link "Overview" at bounding box center [129, 306] width 182 height 22
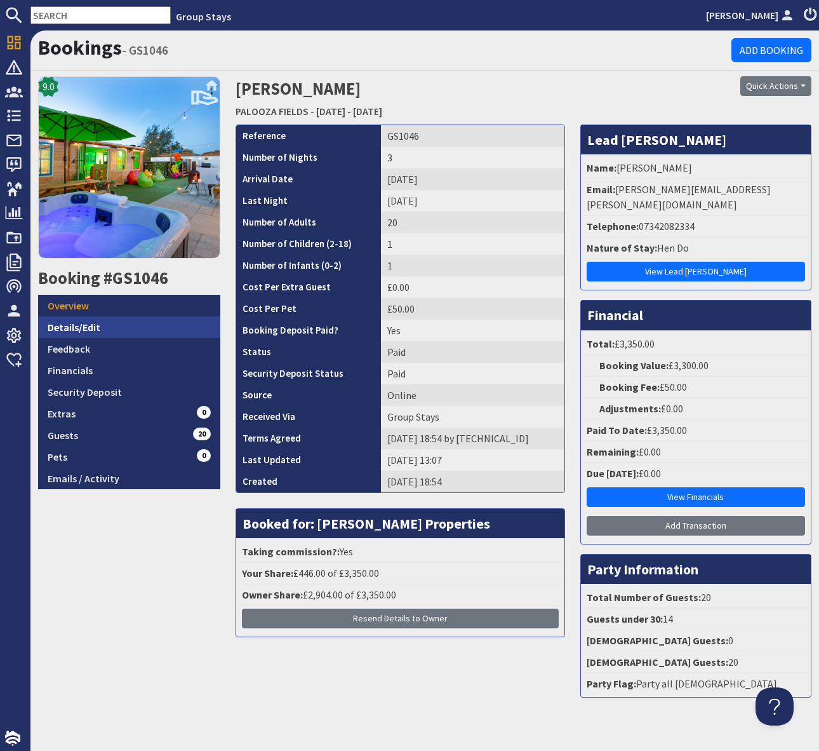
click at [97, 325] on link "Details/Edit" at bounding box center [129, 327] width 182 height 22
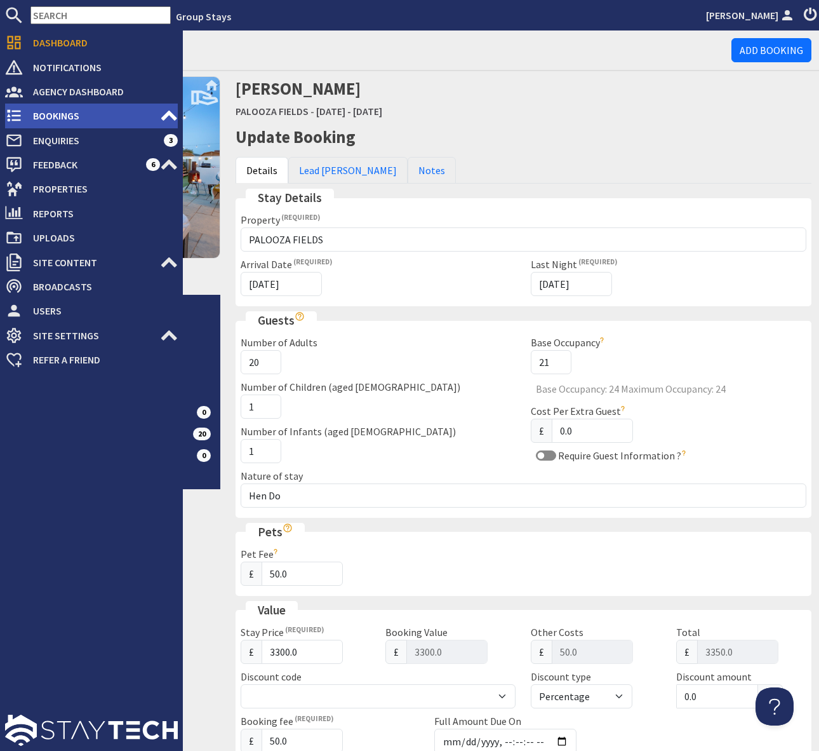
click at [83, 116] on span "Bookings" at bounding box center [91, 115] width 137 height 20
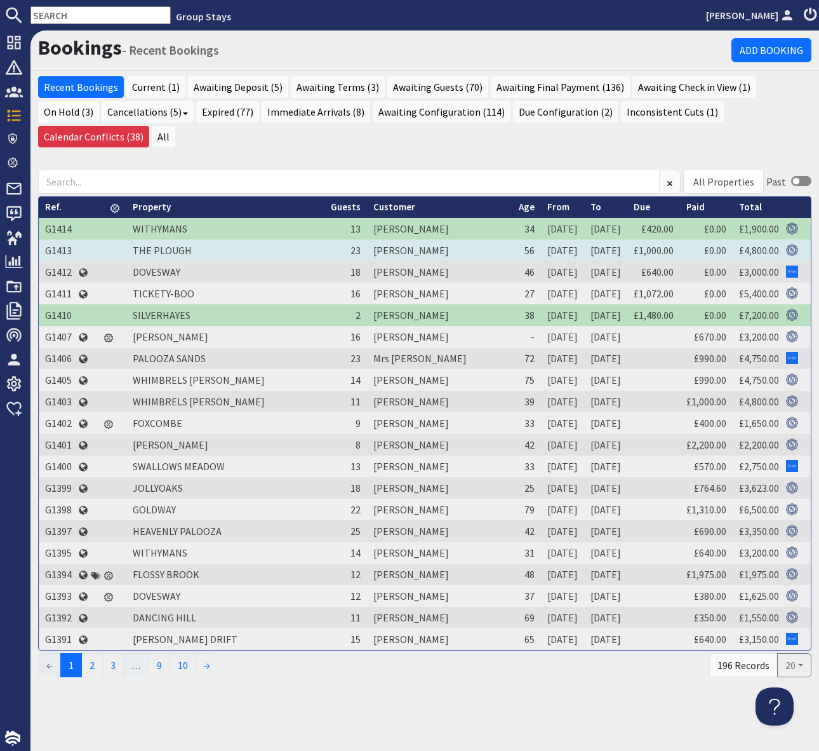
click at [55, 239] on td "G1413" at bounding box center [58, 250] width 39 height 22
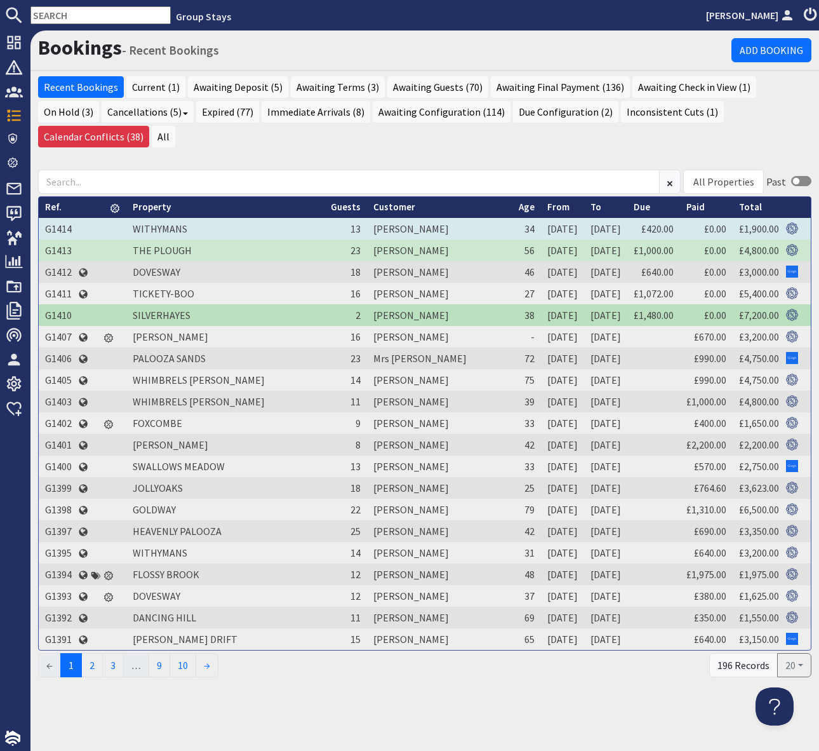
click at [60, 218] on td "G1414" at bounding box center [58, 229] width 39 height 22
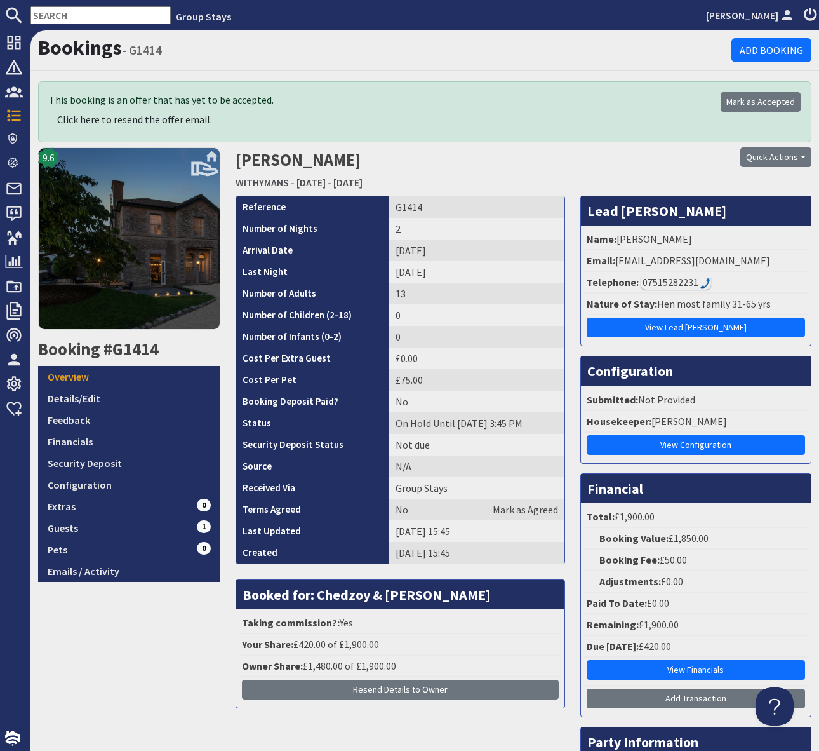
click at [566, 113] on div "This booking is an offer that has yet to be accepted. Click here to resend the …" at bounding box center [385, 111] width 672 height 39
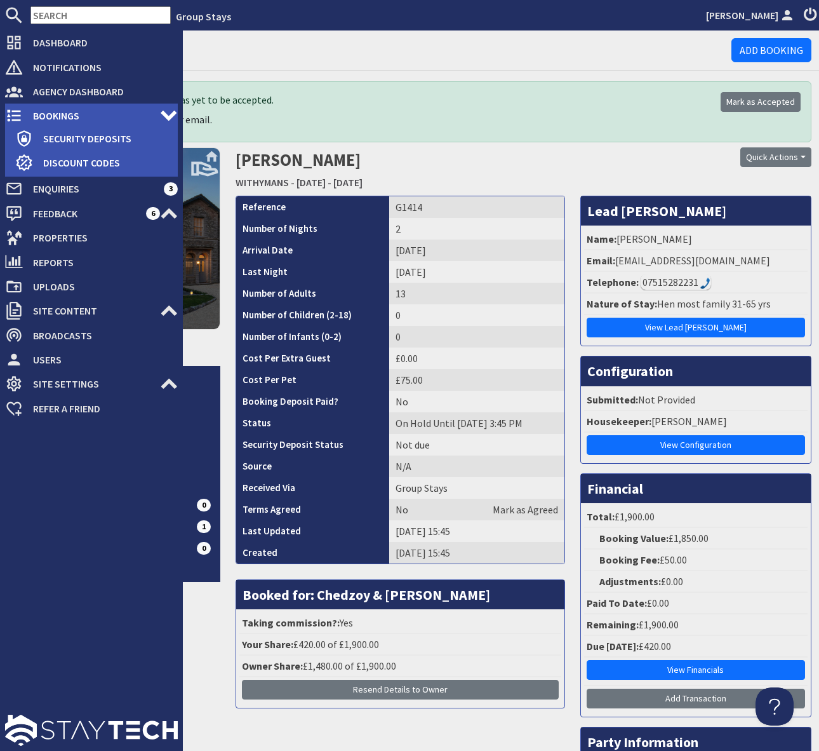
click at [95, 114] on span "Bookings" at bounding box center [91, 115] width 137 height 20
